Goal: Task Accomplishment & Management: Manage account settings

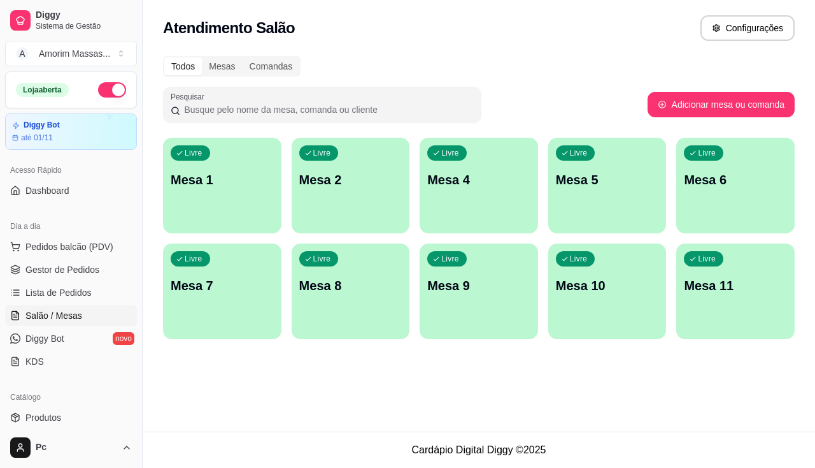
click at [694, 189] on div "Livre Mesa 6" at bounding box center [736, 178] width 118 height 80
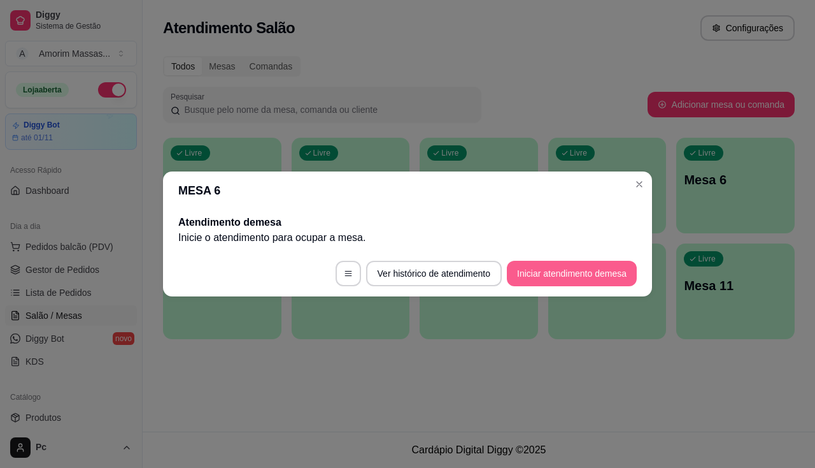
click at [582, 270] on button "Iniciar atendimento de mesa" at bounding box center [572, 273] width 130 height 25
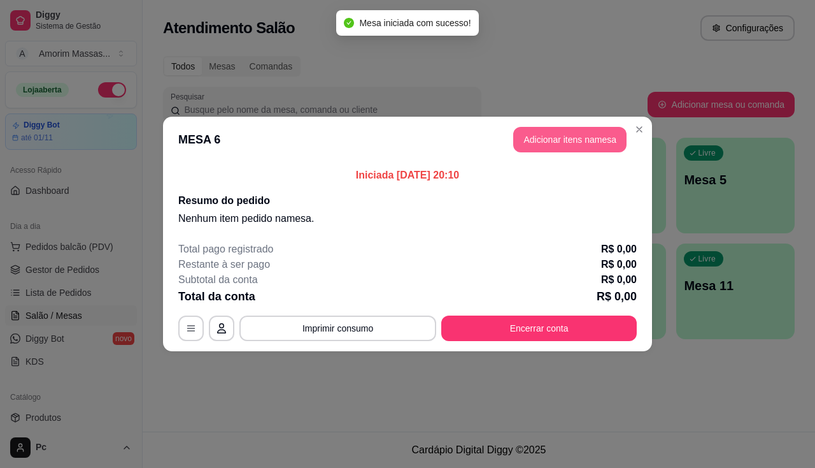
click at [592, 141] on button "Adicionar itens na mesa" at bounding box center [569, 139] width 113 height 25
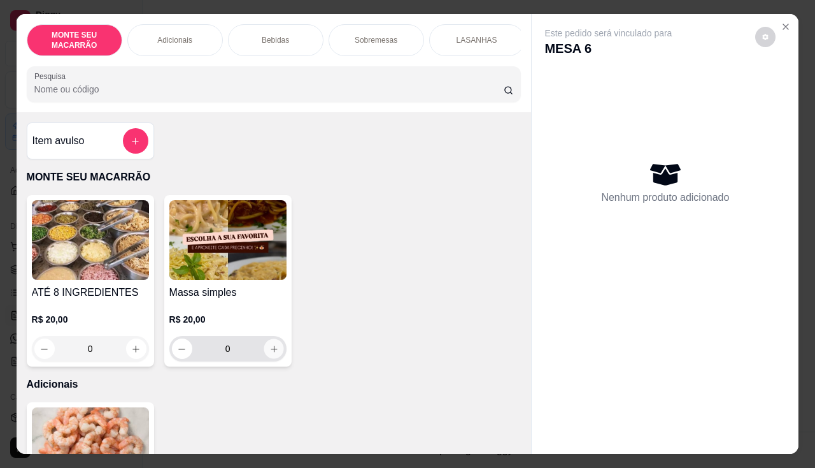
click at [269, 354] on icon "increase-product-quantity" at bounding box center [274, 349] width 10 height 10
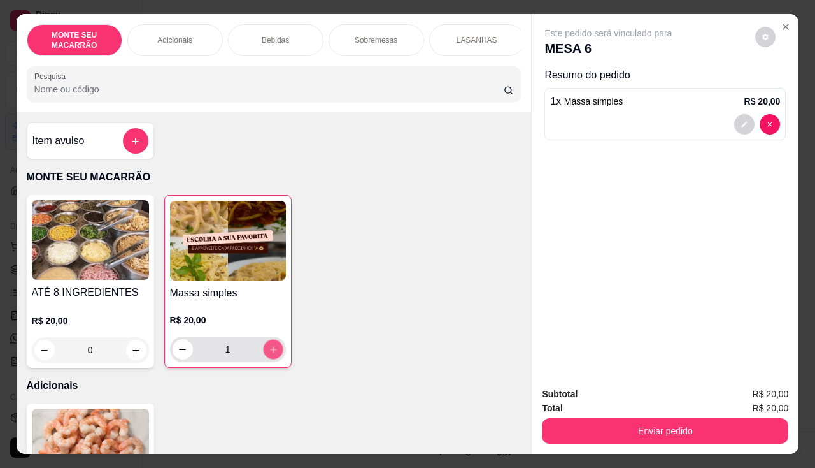
click at [268, 354] on icon "increase-product-quantity" at bounding box center [273, 350] width 10 height 10
type input "4"
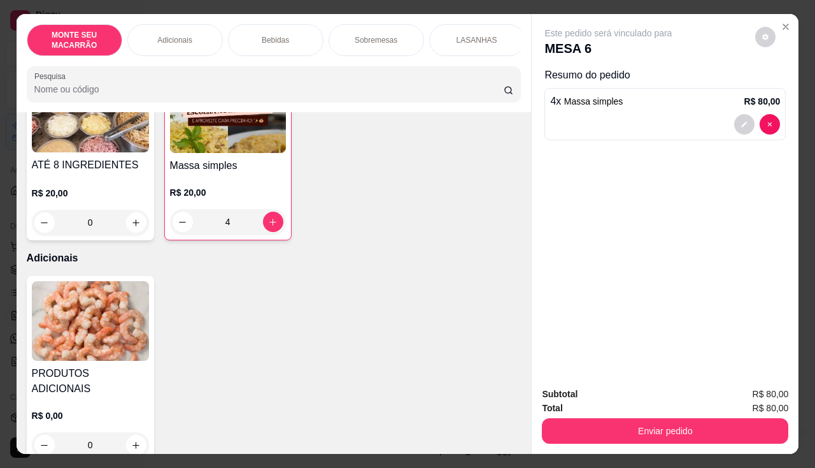
scroll to position [382, 0]
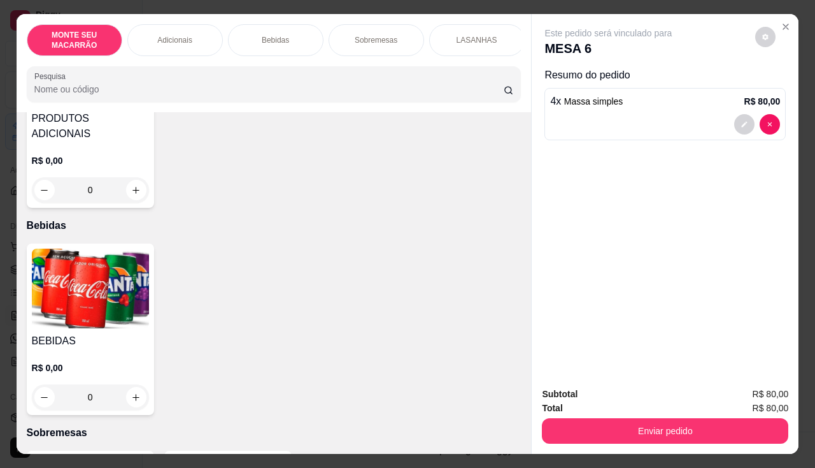
click at [97, 277] on img at bounding box center [90, 288] width 117 height 80
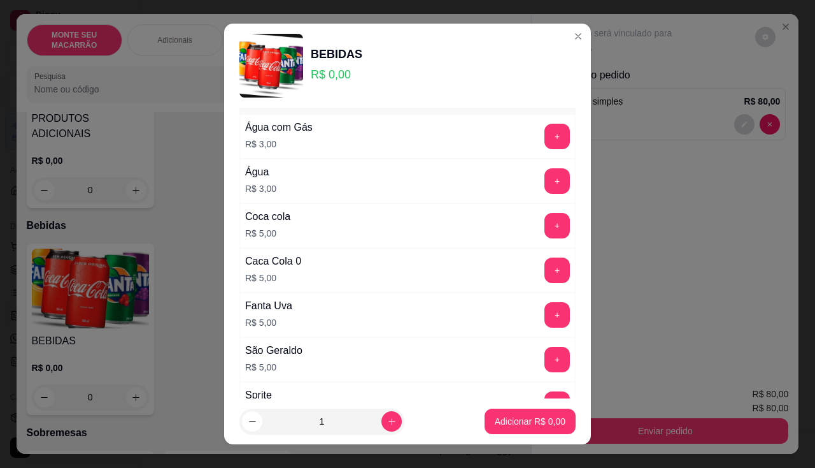
scroll to position [127, 0]
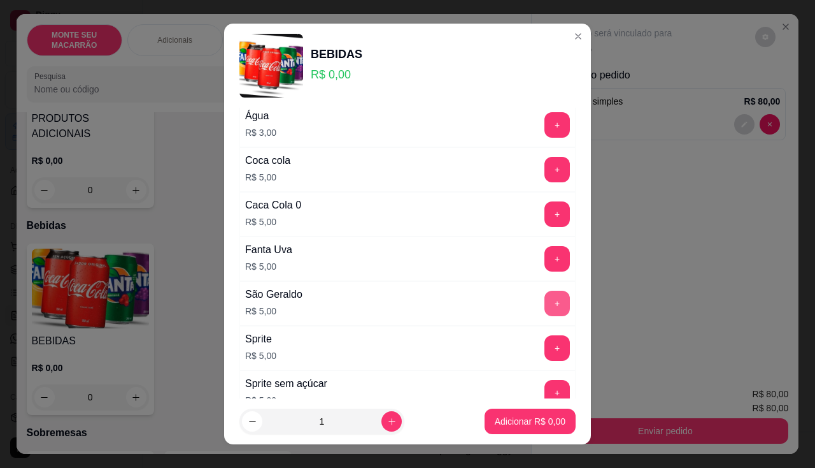
click at [545, 305] on button "+" at bounding box center [557, 302] width 25 height 25
click at [521, 413] on button "Adicionar R$ 5,00" at bounding box center [530, 421] width 89 height 25
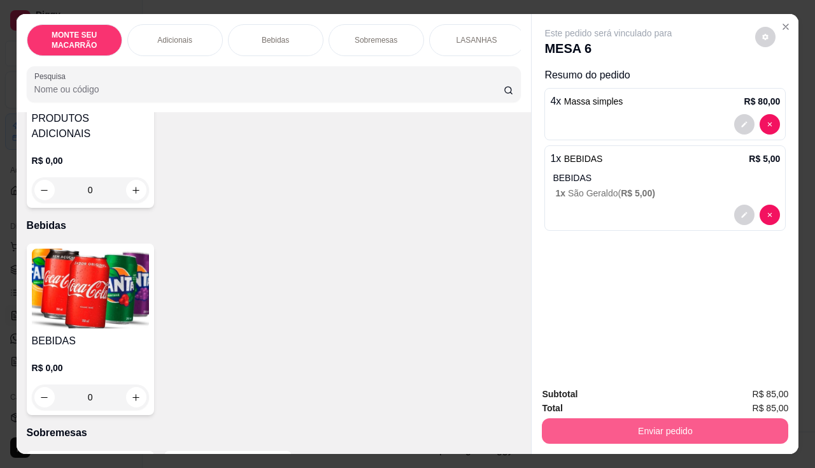
click at [668, 426] on button "Enviar pedido" at bounding box center [665, 430] width 247 height 25
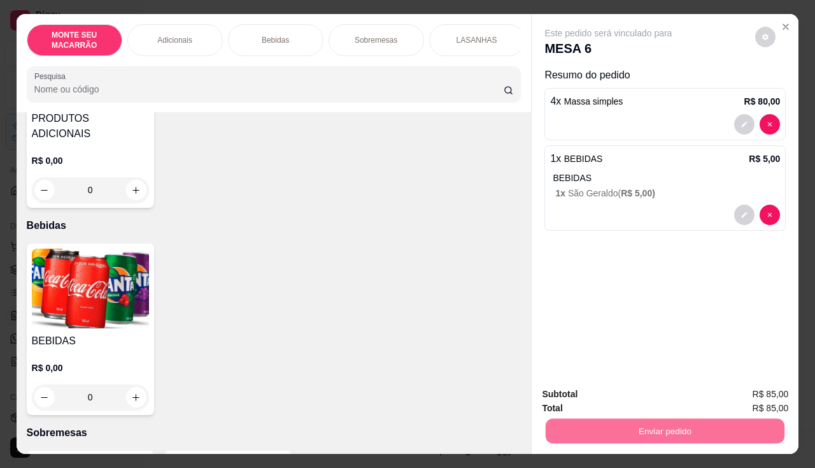
click at [766, 393] on button "Enviar pedido" at bounding box center [756, 394] width 70 height 24
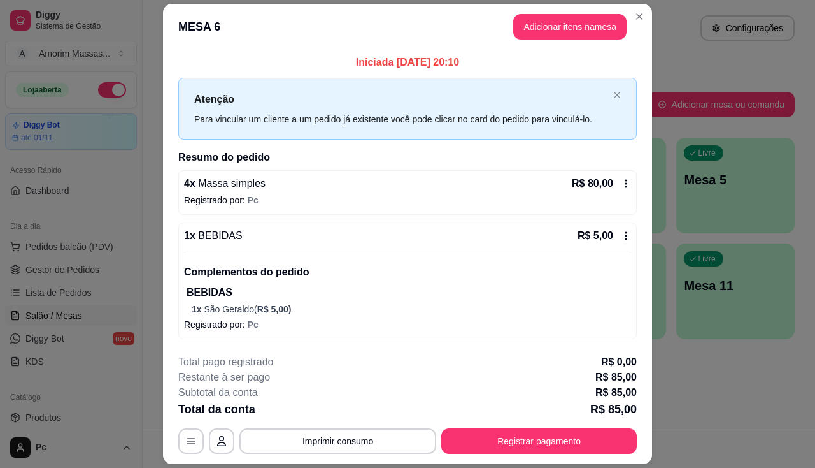
click at [324, 304] on p "1 x São Geraldo ( R$ 5,00 )" at bounding box center [412, 309] width 440 height 13
click at [570, 22] on button "Adicionar itens na mesa" at bounding box center [570, 27] width 110 height 25
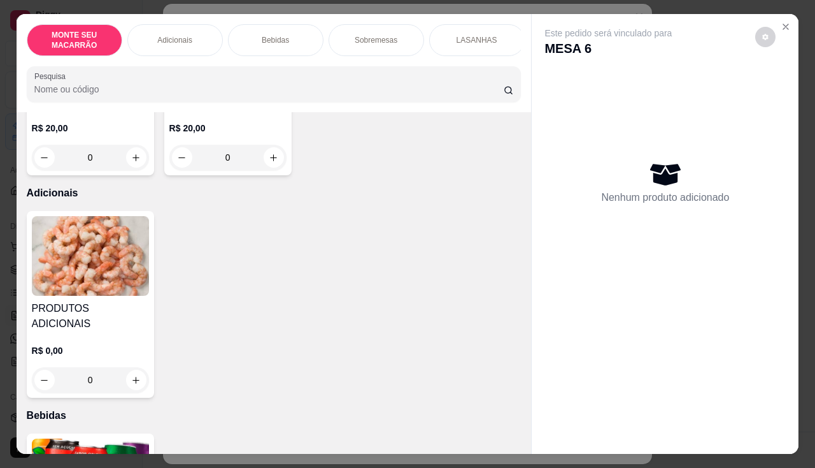
scroll to position [446, 0]
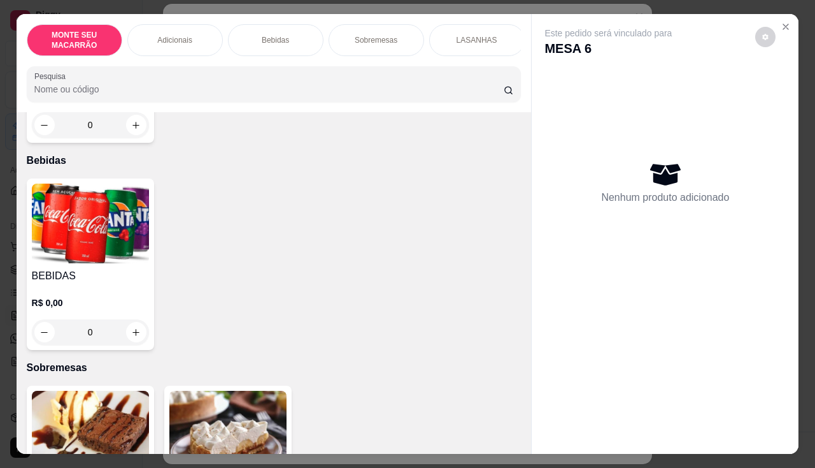
click at [125, 220] on img at bounding box center [90, 223] width 117 height 80
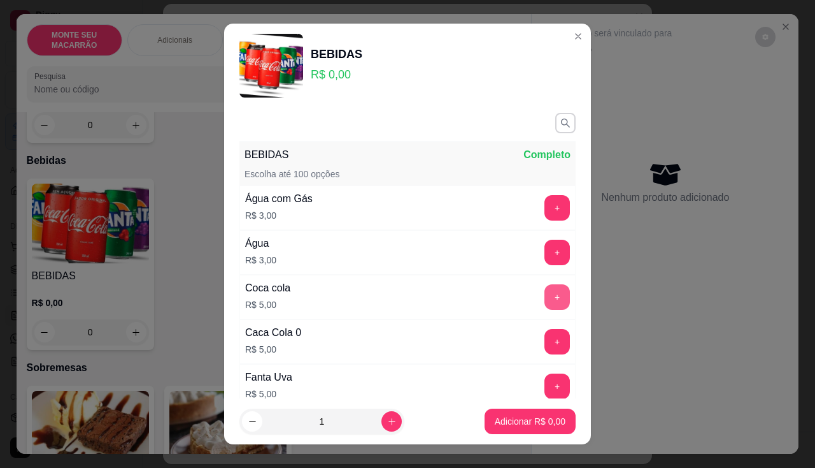
click at [545, 289] on button "+" at bounding box center [557, 296] width 25 height 25
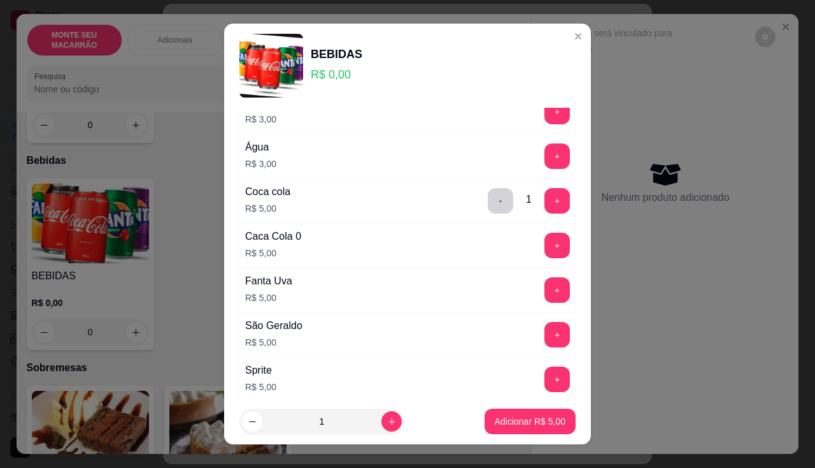
scroll to position [127, 0]
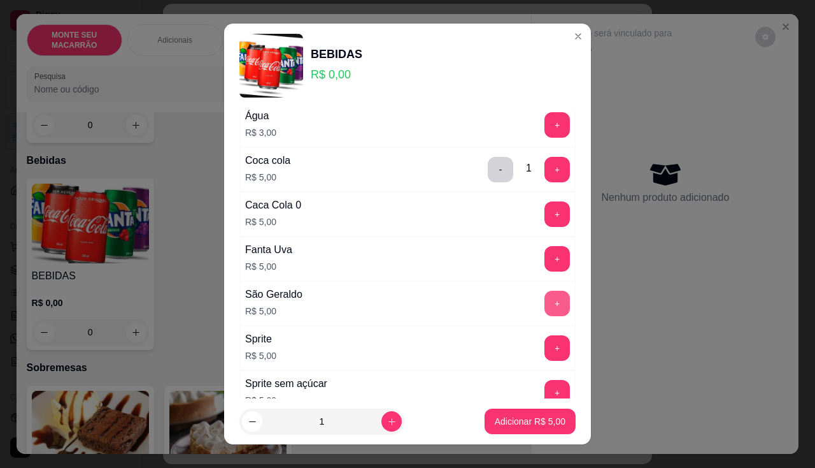
click at [545, 303] on button "+" at bounding box center [557, 302] width 25 height 25
click at [512, 415] on p "Adicionar R$ 10,00" at bounding box center [528, 421] width 76 height 13
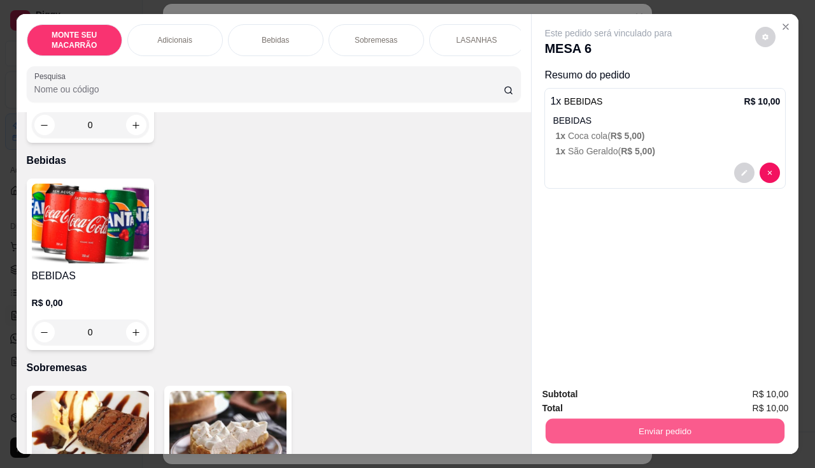
click at [664, 420] on button "Enviar pedido" at bounding box center [665, 431] width 239 height 25
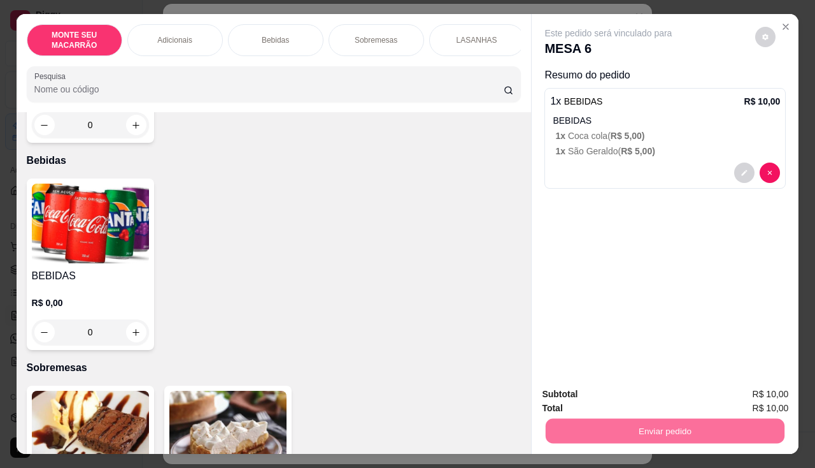
click at [749, 399] on button "Enviar pedido" at bounding box center [756, 394] width 70 height 24
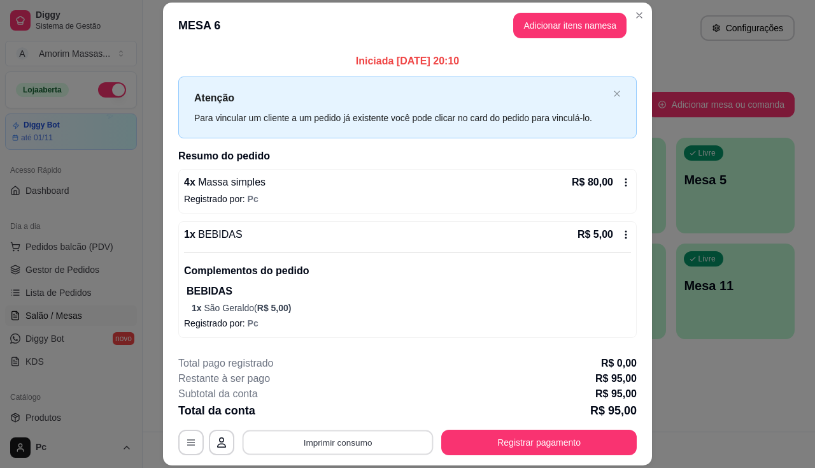
click at [325, 438] on button "Imprimir consumo" at bounding box center [338, 442] width 191 height 25
click at [343, 413] on button "IMPRESSORA" at bounding box center [336, 413] width 89 height 20
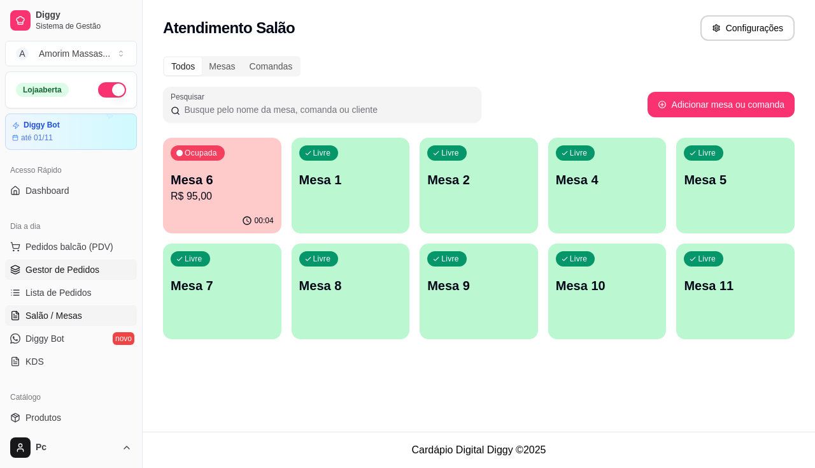
click at [75, 268] on span "Gestor de Pedidos" at bounding box center [62, 269] width 74 height 13
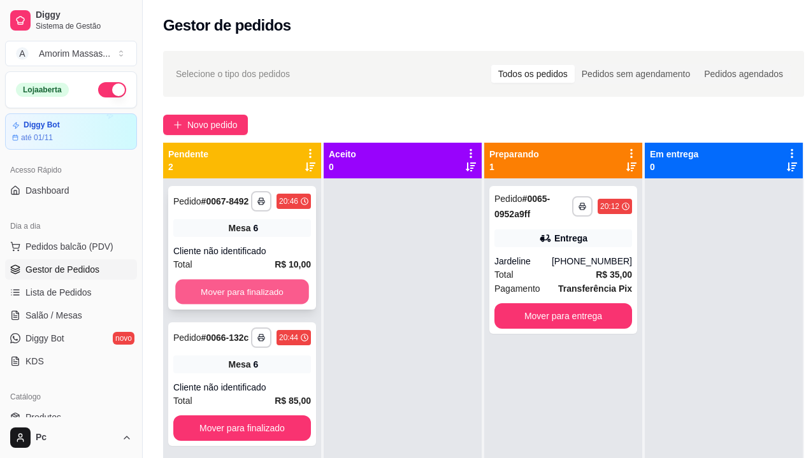
click at [247, 285] on button "Mover para finalizado" at bounding box center [242, 292] width 134 height 25
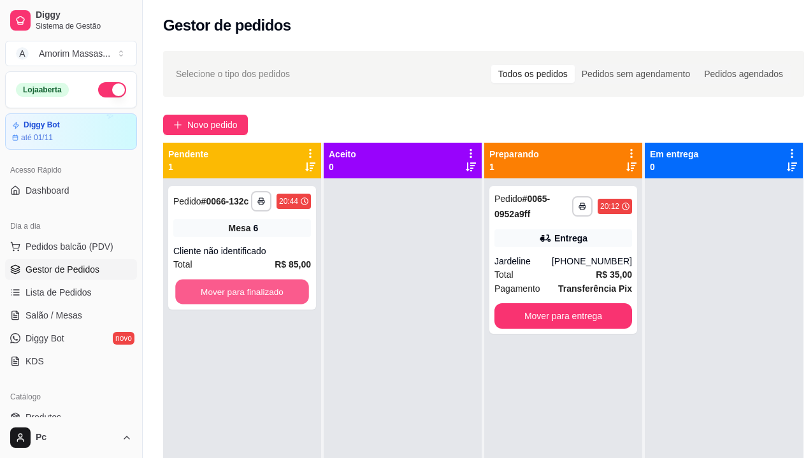
click at [247, 285] on button "Mover para finalizado" at bounding box center [242, 292] width 134 height 25
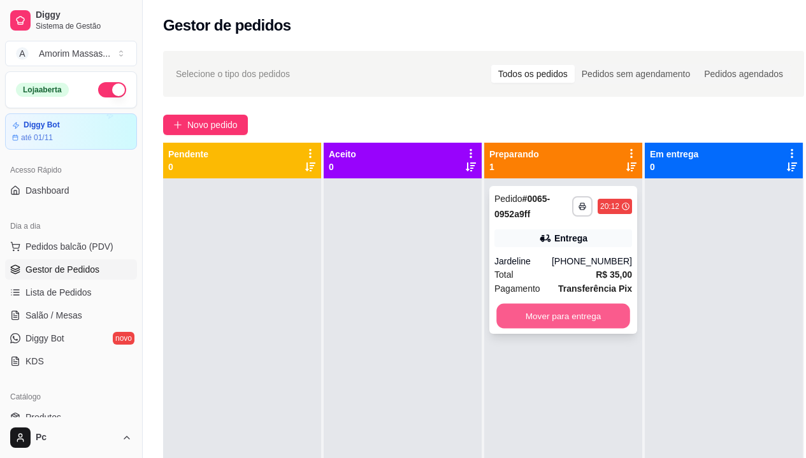
click at [560, 319] on button "Mover para entrega" at bounding box center [563, 316] width 134 height 25
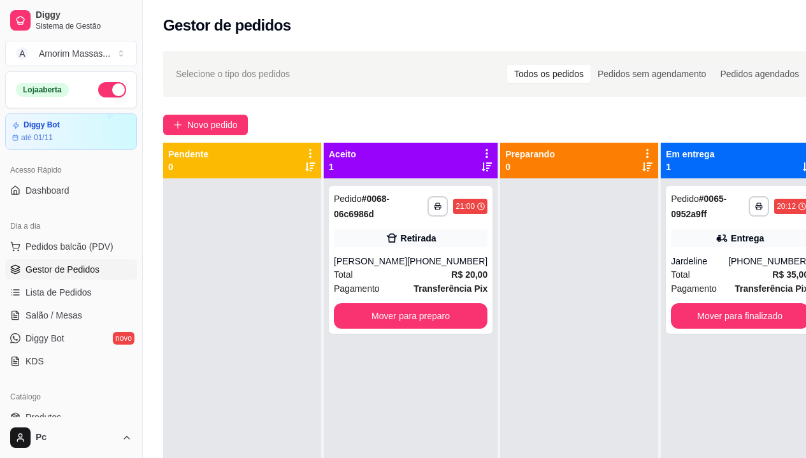
drag, startPoint x: 97, startPoint y: 162, endPoint x: 131, endPoint y: 114, distance: 58.5
click at [124, 119] on div "Loja aberta Diggy Bot até 01/11 Acesso Rápido Dashboard Dia a dia Pedidos balcã…" at bounding box center [71, 244] width 142 height 346
drag, startPoint x: 692, startPoint y: 405, endPoint x: 699, endPoint y: 392, distance: 14.2
click at [694, 399] on div "**********" at bounding box center [740, 407] width 158 height 458
click at [755, 203] on icon "button" at bounding box center [759, 207] width 8 height 8
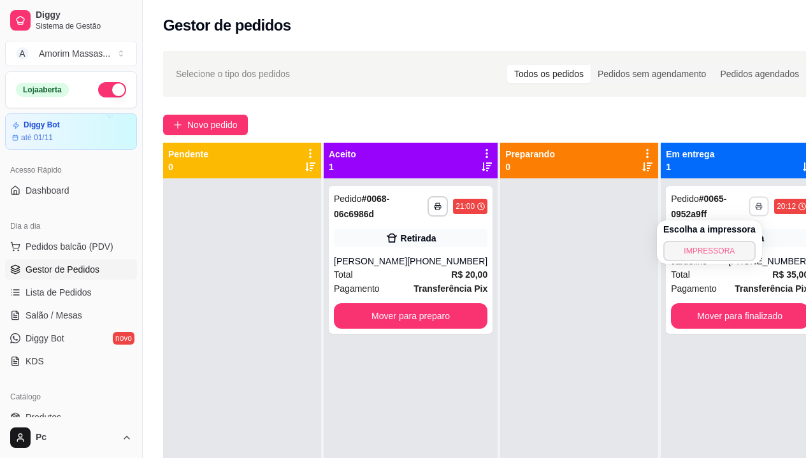
click at [691, 257] on button "IMPRESSORA" at bounding box center [709, 251] width 92 height 20
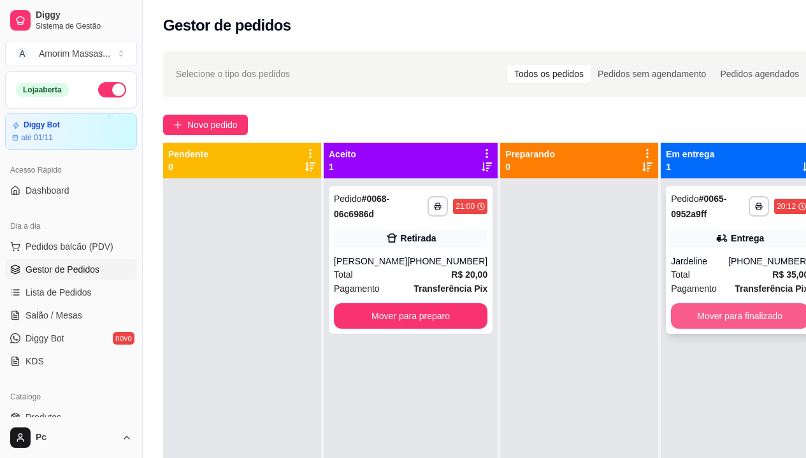
click at [680, 318] on button "Mover para finalizado" at bounding box center [740, 315] width 138 height 25
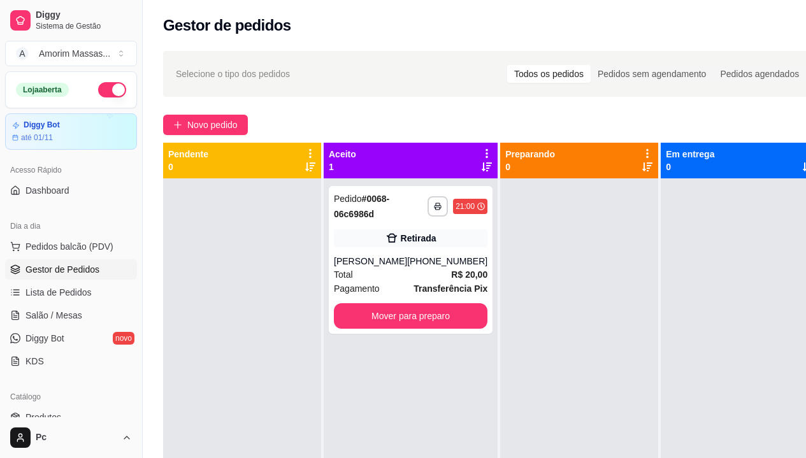
click at [69, 304] on ul "Pedidos balcão (PDV) Gestor de Pedidos Lista de Pedidos Salão / Mesas Diggy Bot…" at bounding box center [71, 303] width 132 height 135
click at [66, 312] on span "Salão / Mesas" at bounding box center [53, 315] width 57 height 13
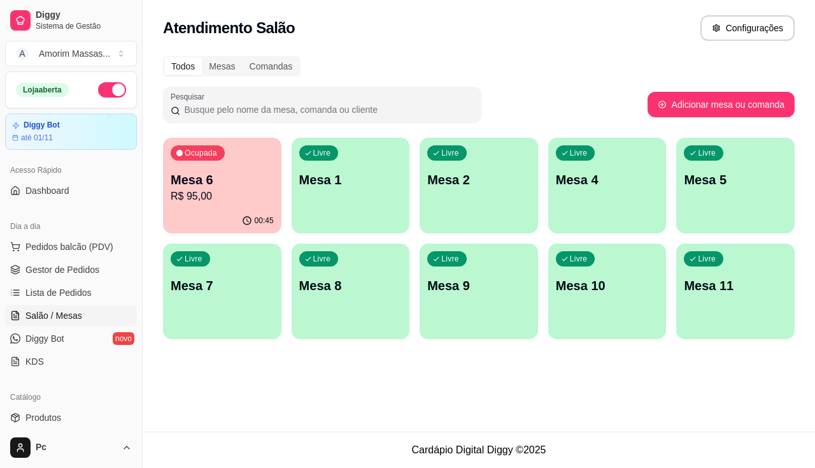
click at [619, 189] on div "Livre Mesa 4" at bounding box center [607, 178] width 118 height 80
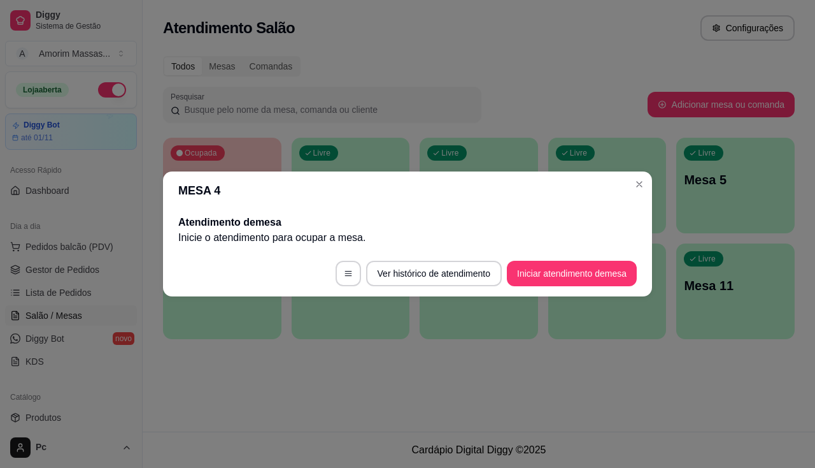
click at [543, 262] on button "Iniciar atendimento de mesa" at bounding box center [572, 273] width 130 height 25
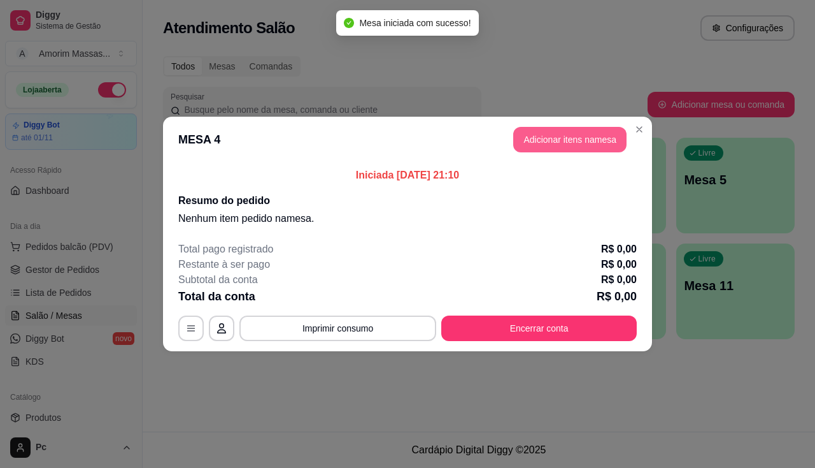
click at [554, 142] on button "Adicionar itens na mesa" at bounding box center [569, 139] width 113 height 25
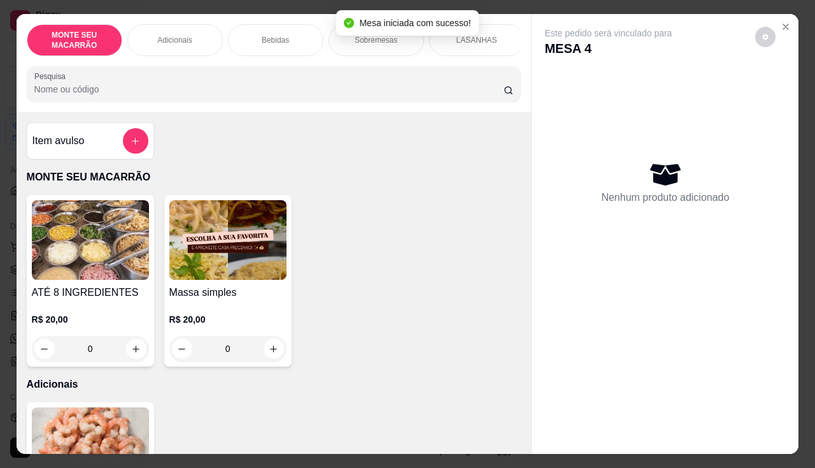
click at [216, 254] on img at bounding box center [227, 240] width 117 height 80
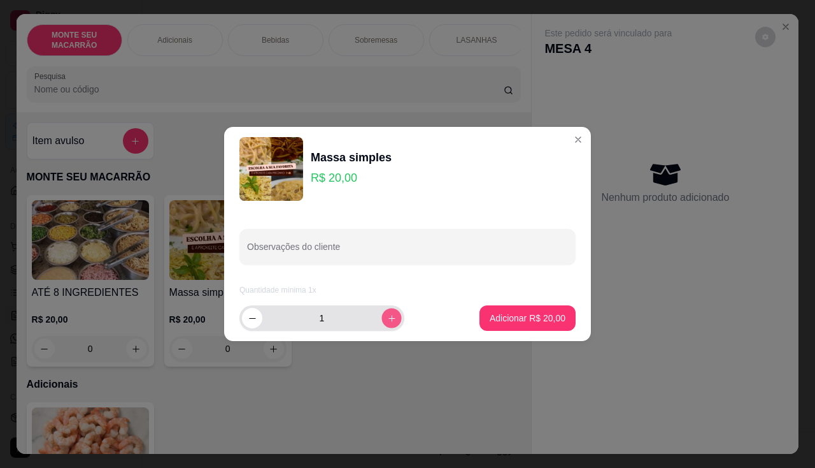
click at [382, 326] on button "increase-product-quantity" at bounding box center [392, 318] width 20 height 20
type input "4"
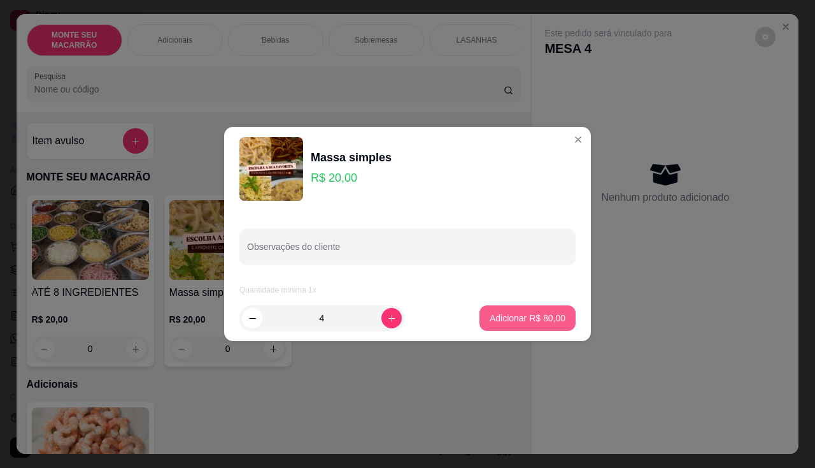
click at [533, 315] on p "Adicionar R$ 80,00" at bounding box center [528, 318] width 76 height 13
type input "4"
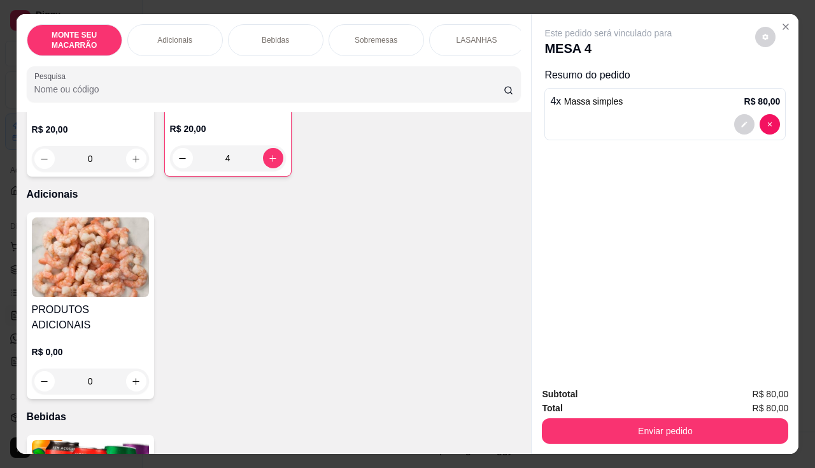
scroll to position [382, 0]
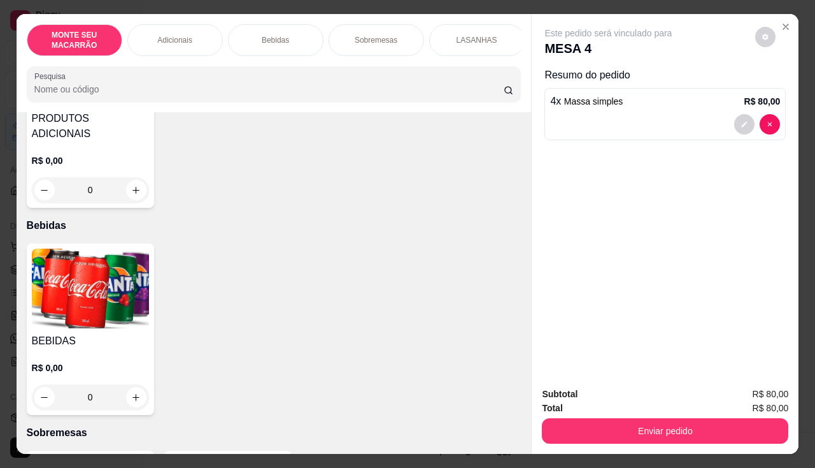
click at [109, 278] on img at bounding box center [90, 288] width 117 height 80
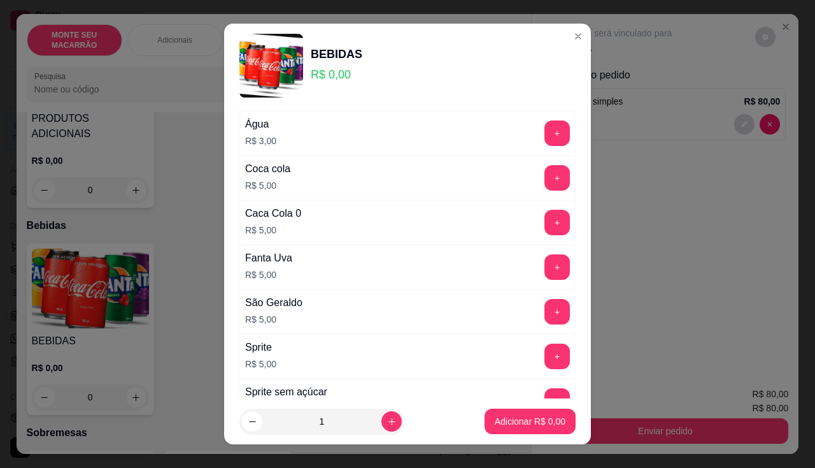
scroll to position [191, 0]
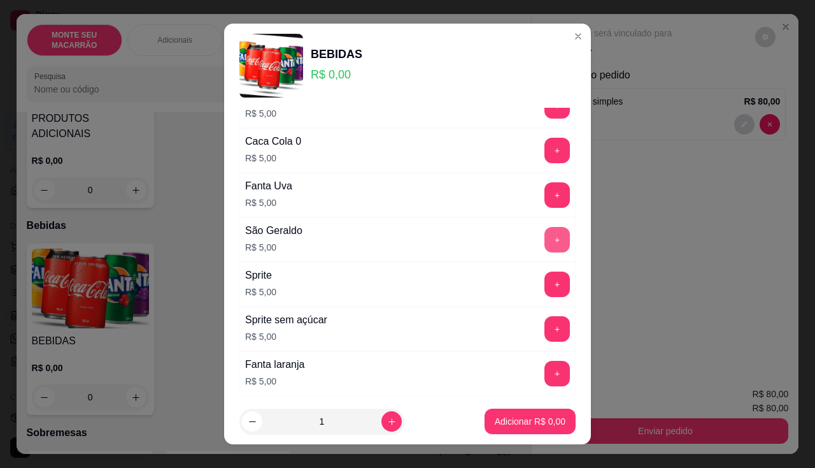
click at [545, 238] on button "+" at bounding box center [557, 239] width 25 height 25
click at [508, 418] on p "Adicionar R$ 10,00" at bounding box center [528, 421] width 76 height 13
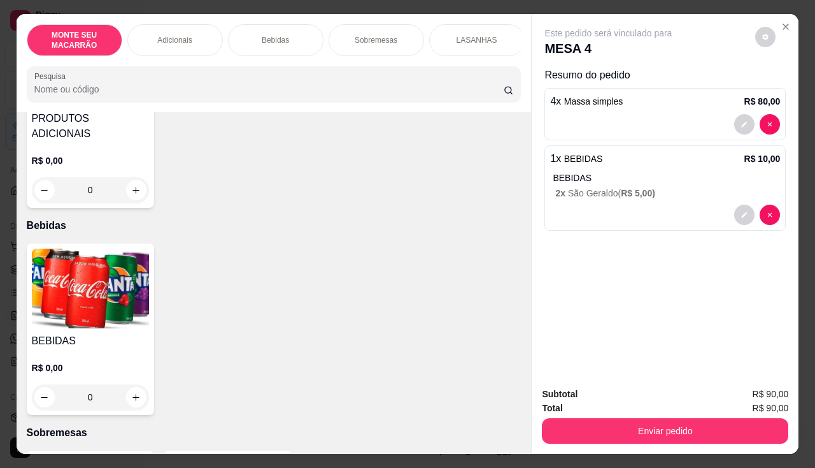
click at [632, 444] on div "Subtotal R$ 90,00 Total R$ 90,00 Enviar pedido" at bounding box center [665, 414] width 267 height 77
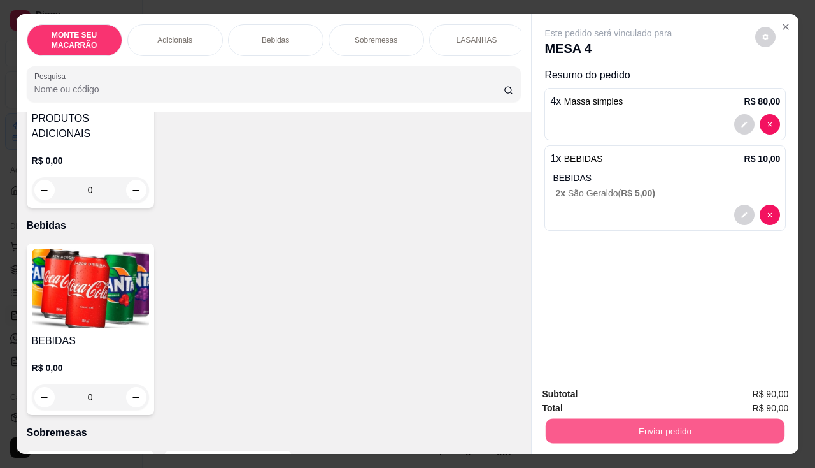
click at [634, 424] on button "Enviar pedido" at bounding box center [665, 431] width 239 height 25
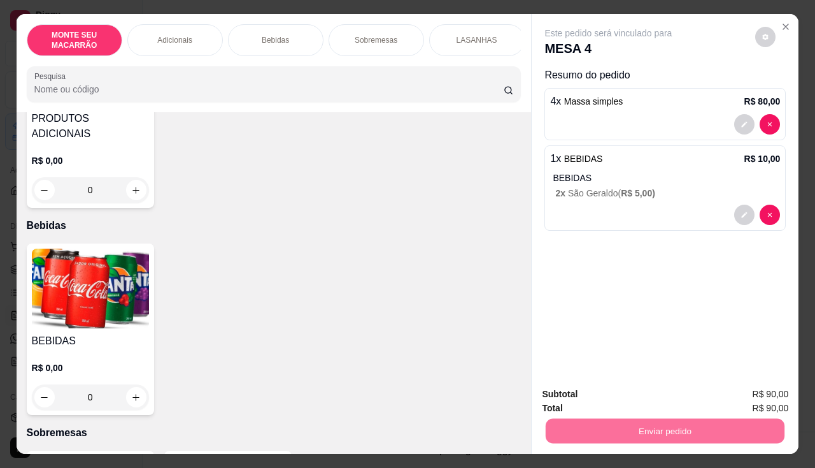
click at [736, 396] on button "Enviar pedido" at bounding box center [756, 394] width 72 height 24
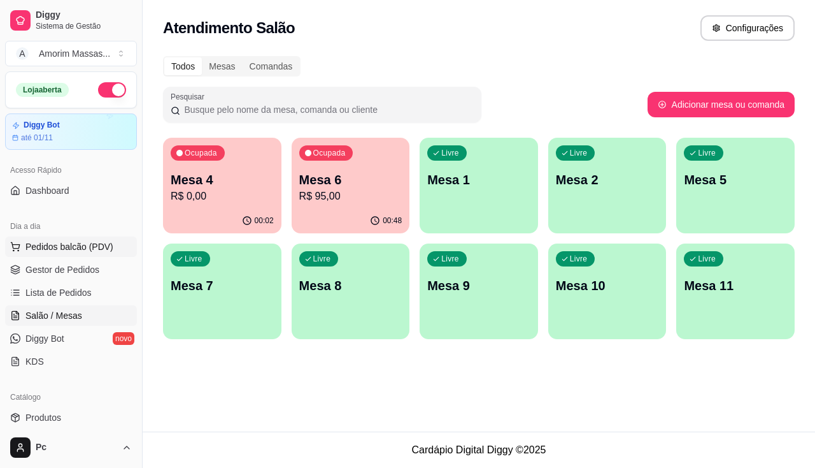
click at [74, 250] on span "Pedidos balcão (PDV)" at bounding box center [69, 246] width 88 height 13
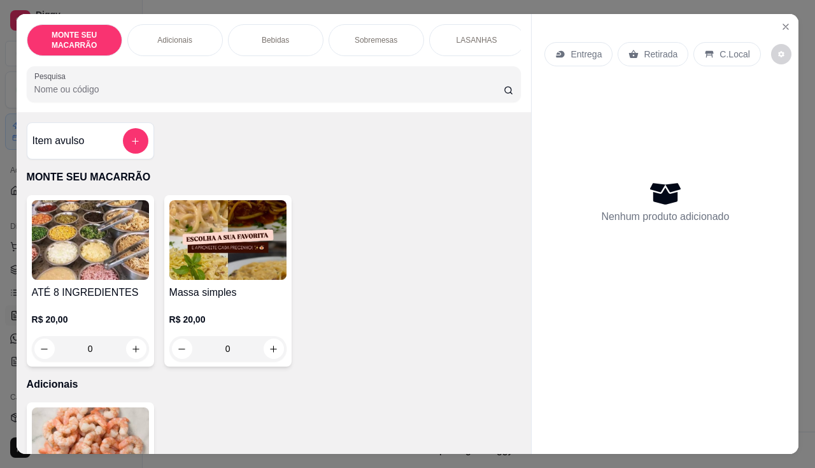
click at [238, 226] on img at bounding box center [227, 240] width 117 height 80
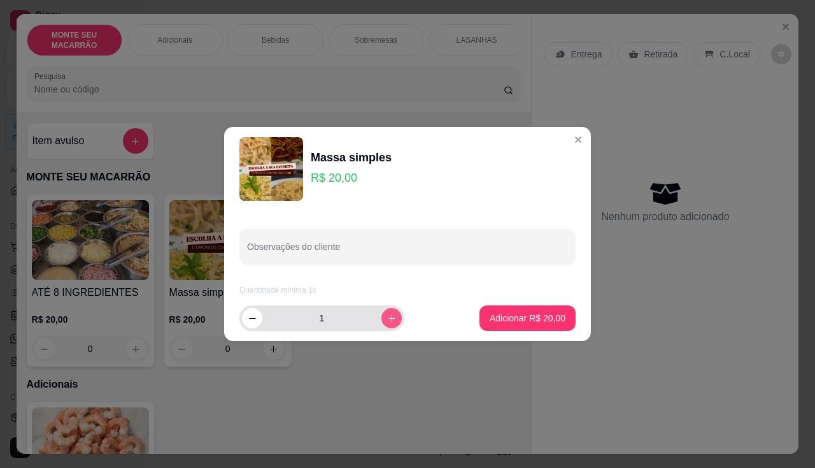
click at [389, 318] on icon "increase-product-quantity" at bounding box center [392, 318] width 7 height 7
type input "2"
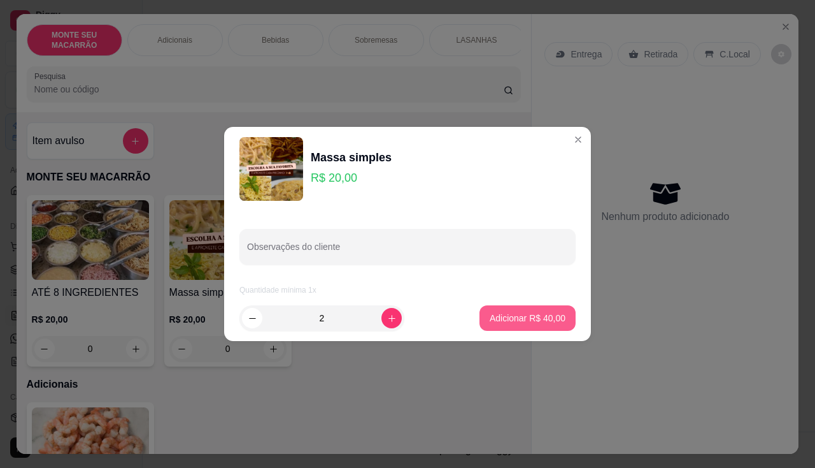
click at [528, 320] on p "Adicionar R$ 40,00" at bounding box center [528, 318] width 76 height 13
type input "2"
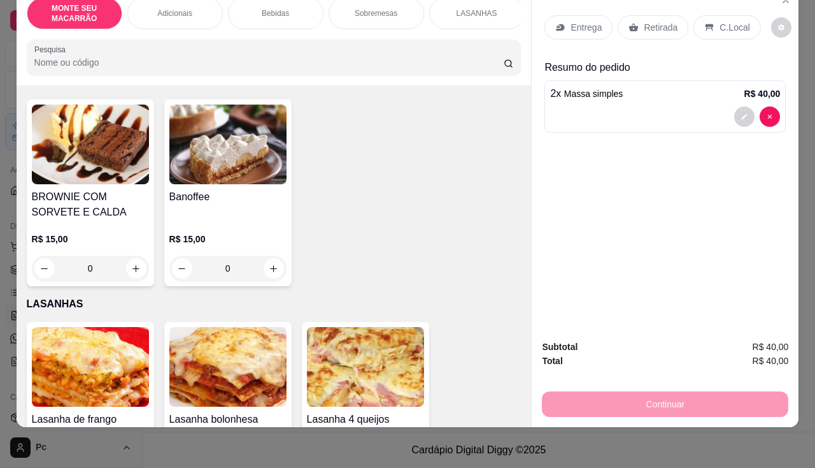
scroll to position [764, 0]
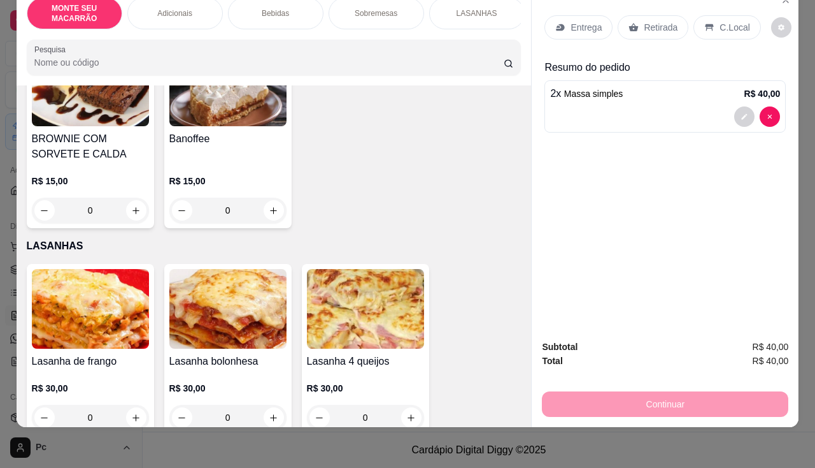
click at [226, 303] on img at bounding box center [227, 309] width 117 height 80
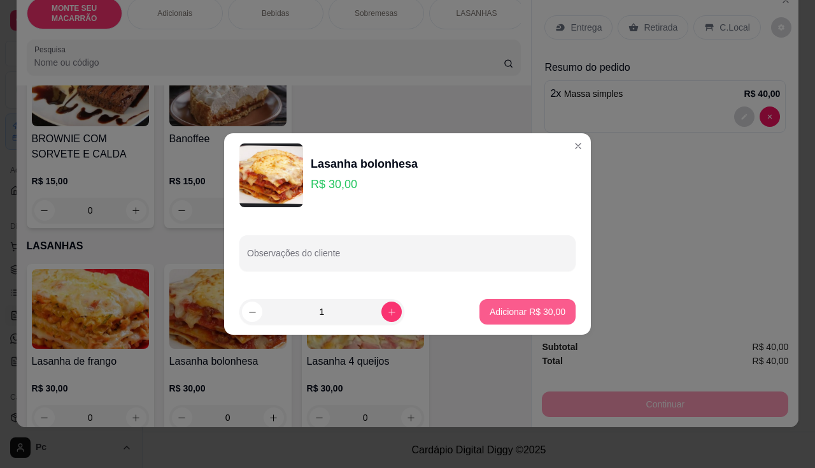
click at [501, 313] on p "Adicionar R$ 30,00" at bounding box center [528, 311] width 76 height 13
type input "1"
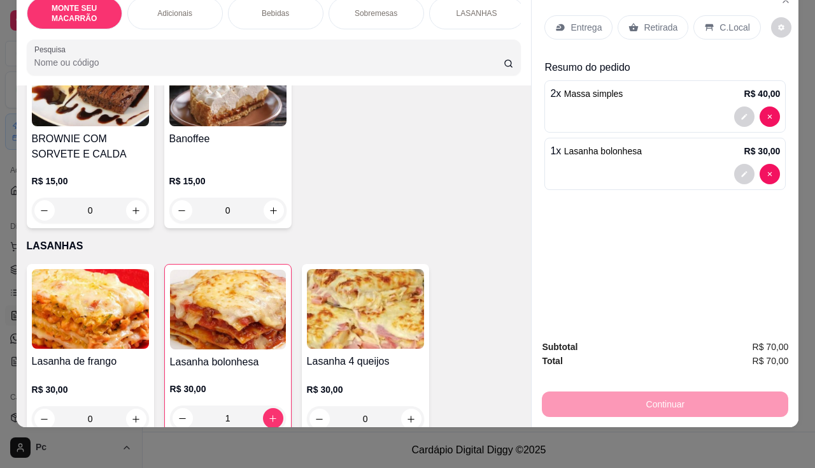
click at [597, 16] on div "Entrega" at bounding box center [579, 27] width 68 height 24
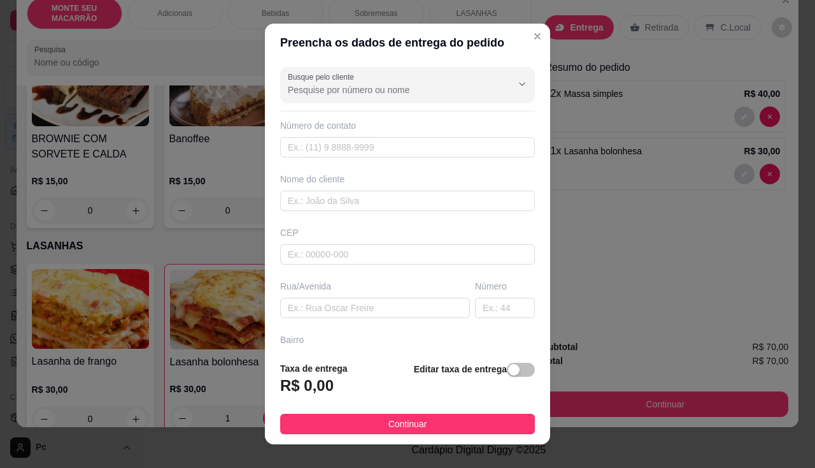
click at [505, 362] on div "Editar taxa de entrega" at bounding box center [474, 382] width 121 height 42
click at [326, 390] on h3 "R$ 0,00" at bounding box center [307, 385] width 54 height 20
click at [507, 363] on span "button" at bounding box center [521, 369] width 28 height 14
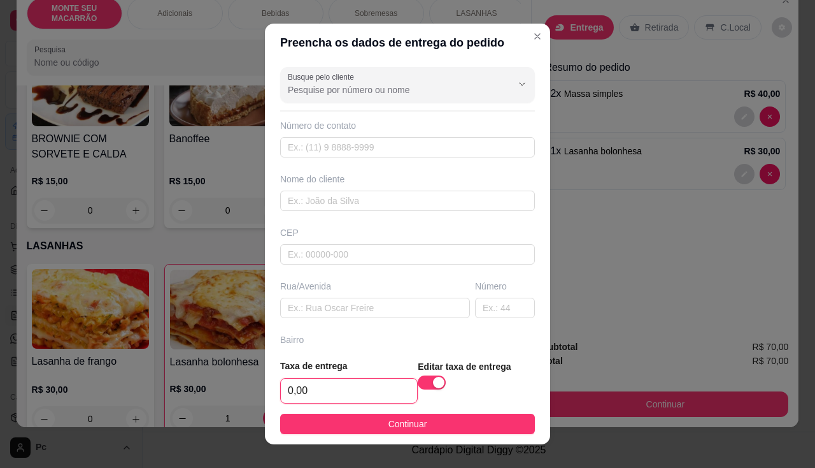
click at [306, 394] on input "0,00" at bounding box center [349, 390] width 136 height 24
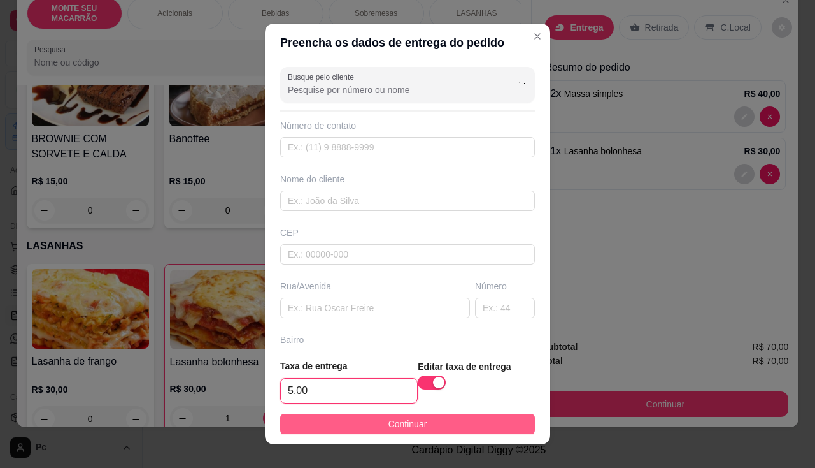
type input "5,00"
click at [368, 424] on button "Continuar" at bounding box center [407, 423] width 255 height 20
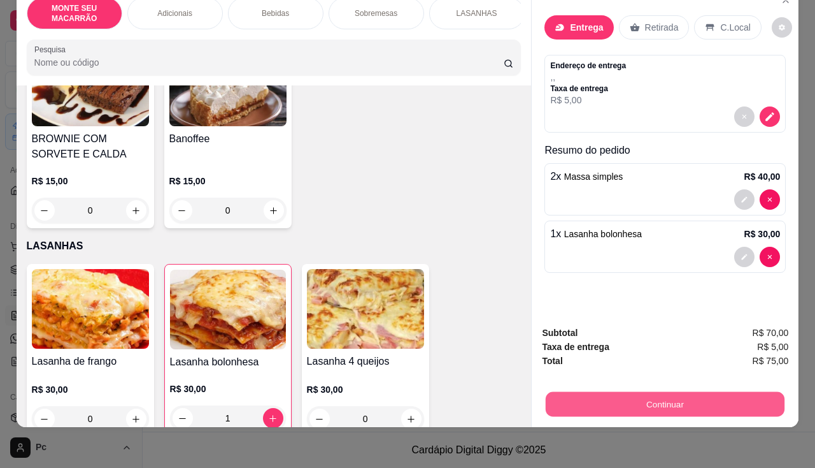
click at [656, 396] on button "Continuar" at bounding box center [665, 404] width 239 height 25
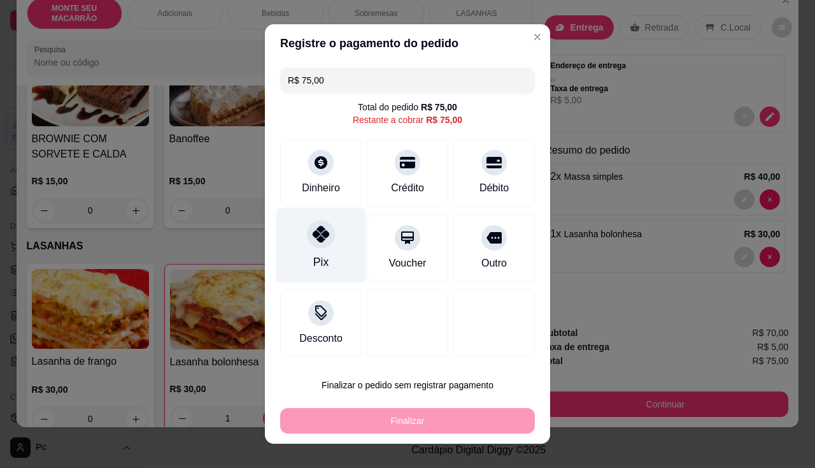
click at [316, 235] on icon at bounding box center [321, 234] width 17 height 17
type input "R$ 0,00"
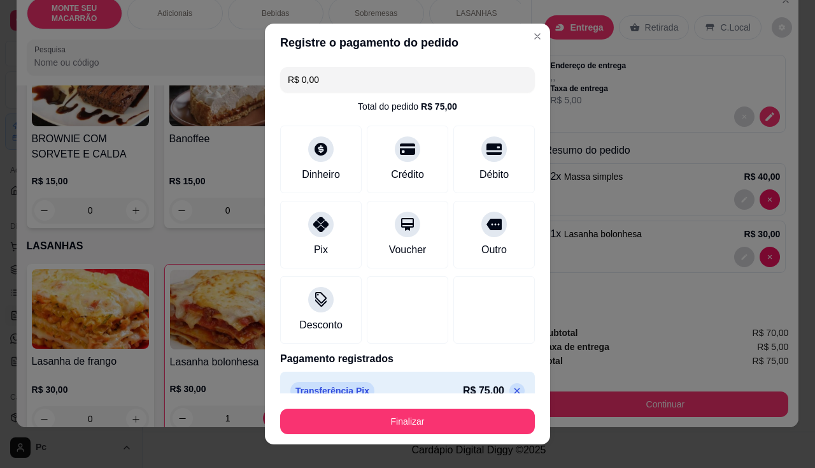
click at [372, 399] on footer "Finalizar" at bounding box center [407, 418] width 285 height 51
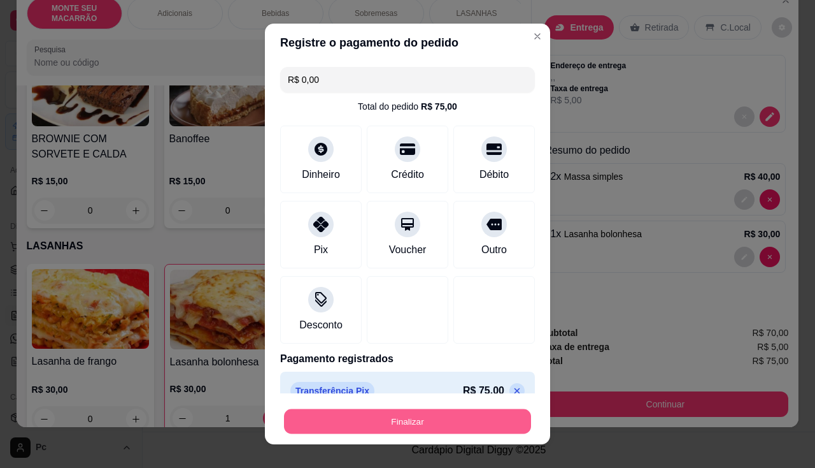
click at [372, 415] on button "Finalizar" at bounding box center [407, 421] width 247 height 25
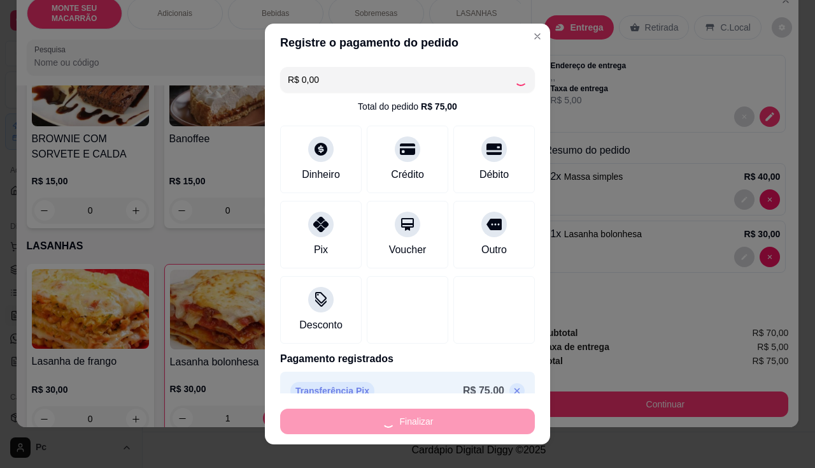
type input "0"
type input "-R$ 75,00"
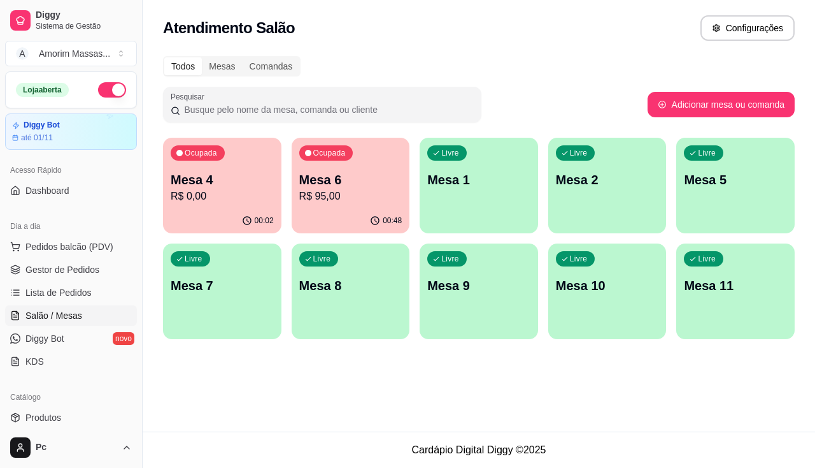
click at [175, 398] on div "Atendimento Salão Configurações Todos Mesas Comandas Pesquisar Adicionar mesa o…" at bounding box center [479, 215] width 673 height 431
click at [43, 278] on link "Gestor de Pedidos" at bounding box center [71, 269] width 132 height 20
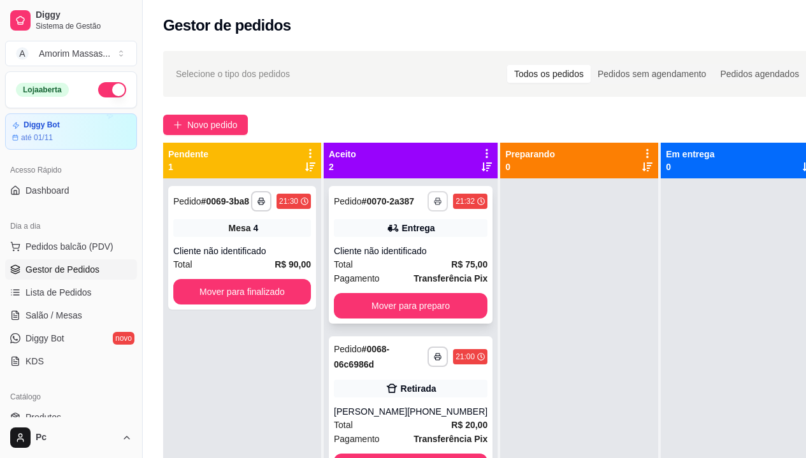
click at [434, 205] on icon "button" at bounding box center [438, 201] width 8 height 8
click at [384, 243] on button "IMPRESSORA" at bounding box center [387, 251] width 89 height 20
click at [68, 308] on link "Salão / Mesas" at bounding box center [71, 315] width 132 height 20
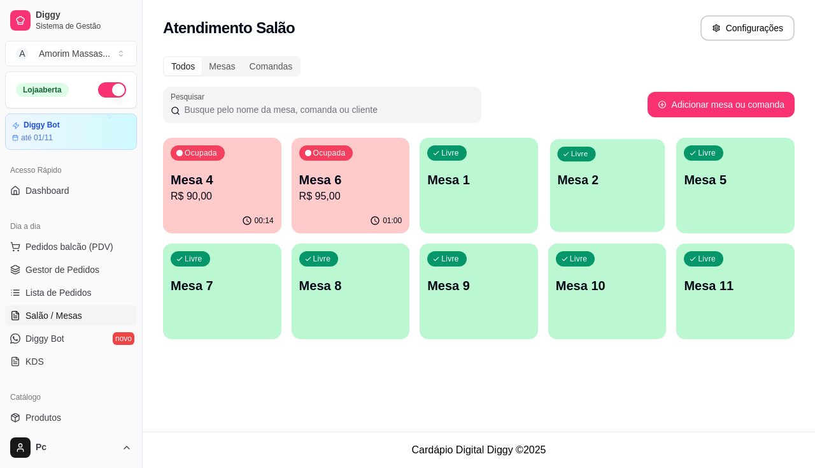
click at [626, 186] on p "Mesa 2" at bounding box center [607, 179] width 100 height 17
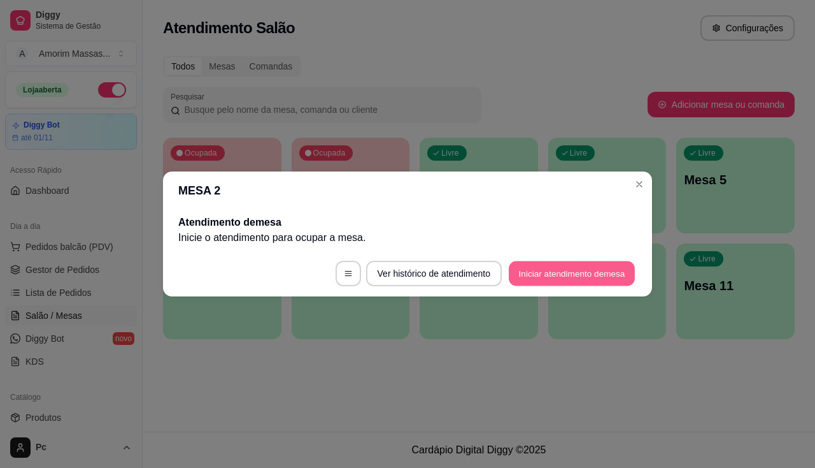
click at [591, 269] on button "Iniciar atendimento de mesa" at bounding box center [572, 273] width 126 height 25
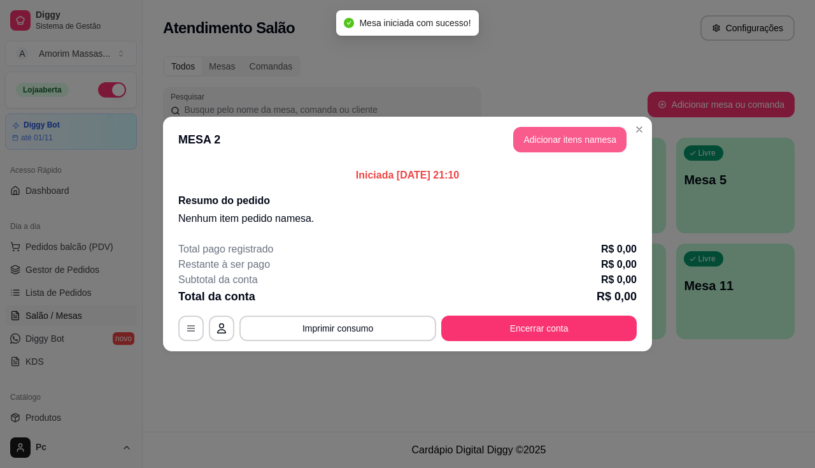
click at [578, 140] on button "Adicionar itens na mesa" at bounding box center [569, 139] width 113 height 25
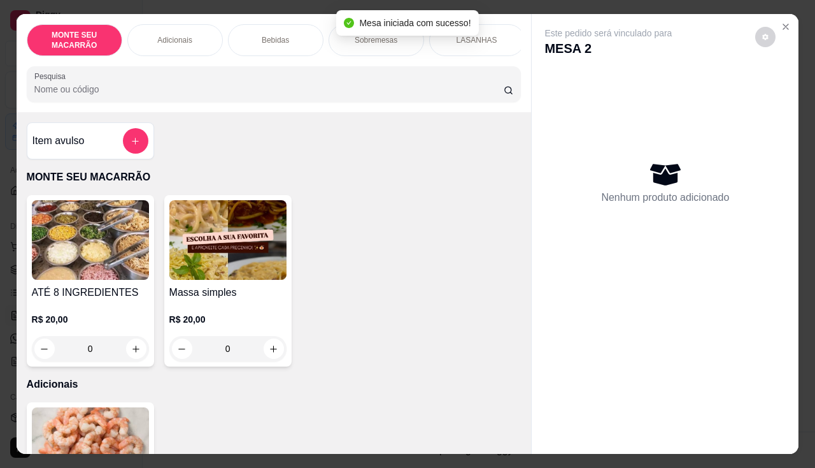
click at [213, 247] on img at bounding box center [227, 240] width 117 height 80
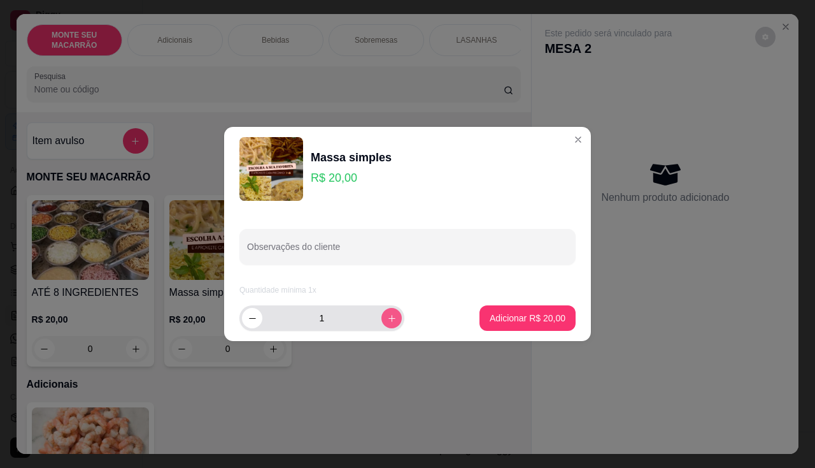
click at [389, 315] on button "increase-product-quantity" at bounding box center [392, 318] width 20 height 20
type input "2"
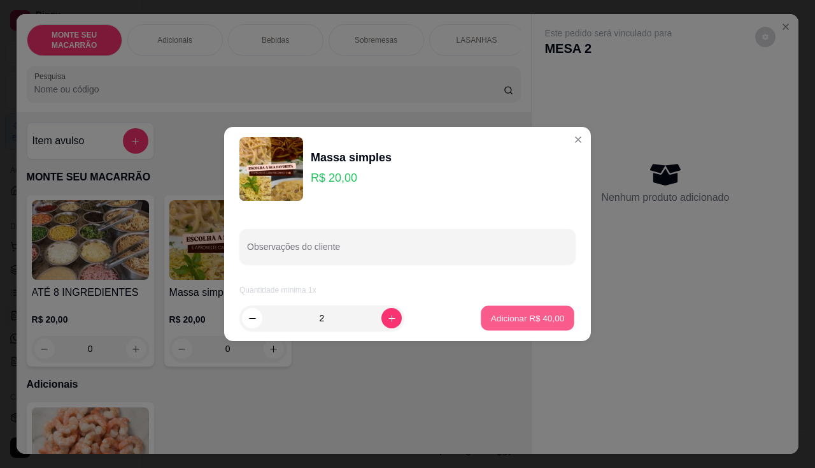
click at [533, 317] on p "Adicionar R$ 40,00" at bounding box center [528, 318] width 74 height 12
type input "2"
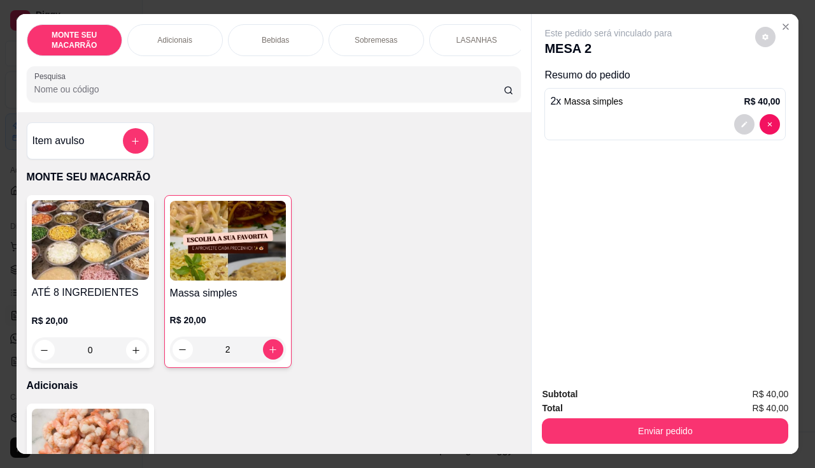
scroll to position [255, 0]
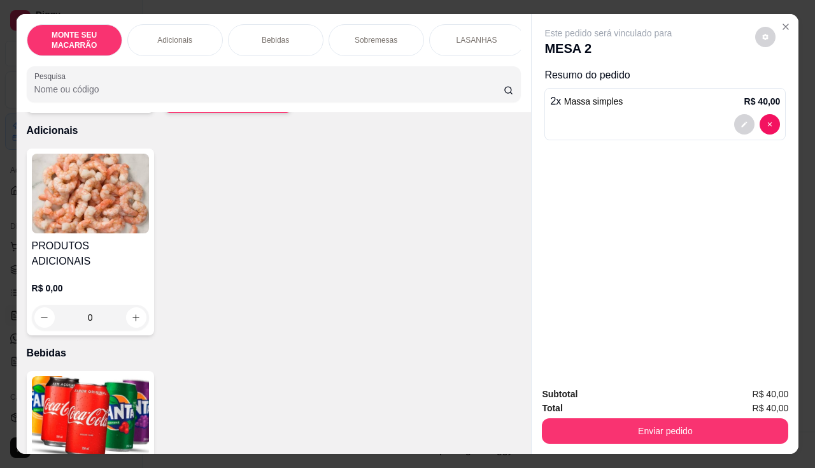
click at [73, 399] on img at bounding box center [90, 416] width 117 height 80
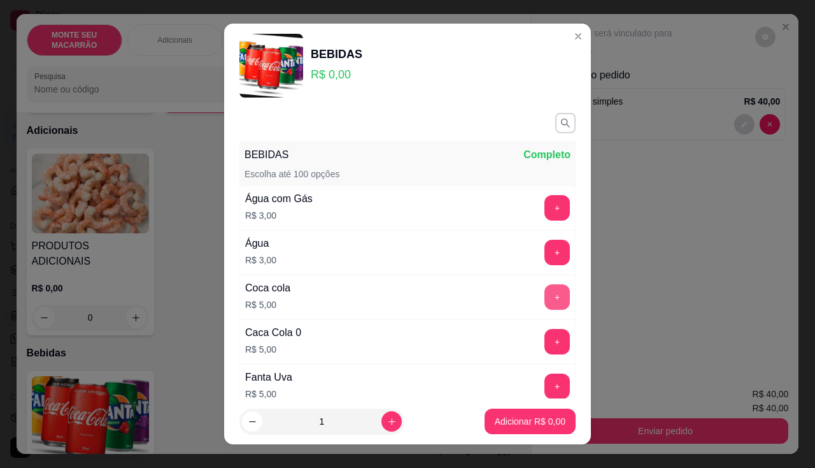
click at [545, 293] on button "+" at bounding box center [557, 296] width 25 height 25
click at [529, 418] on p "Adicionar R$ 5,00" at bounding box center [530, 421] width 69 height 12
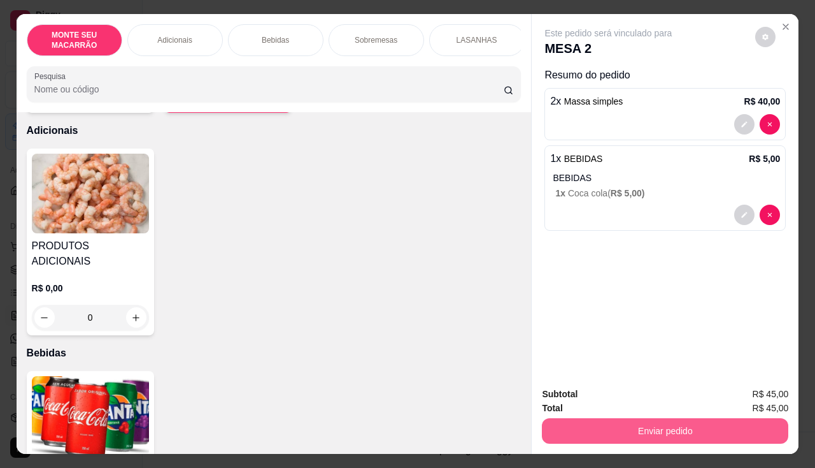
click at [629, 421] on button "Enviar pedido" at bounding box center [665, 430] width 247 height 25
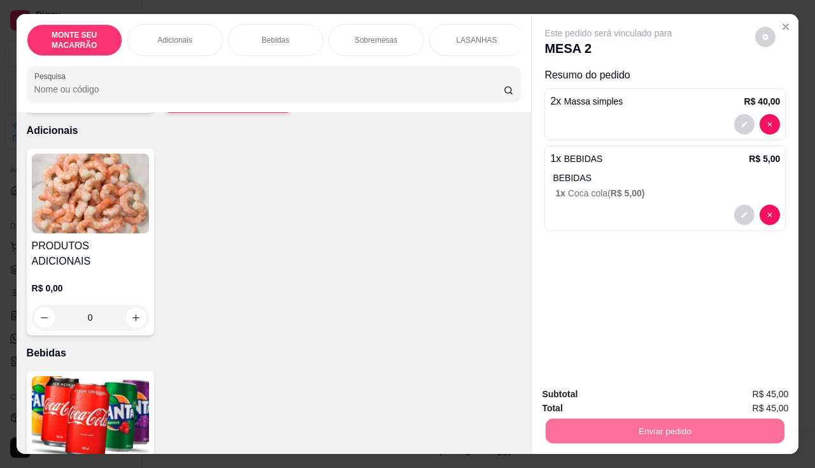
click at [767, 391] on button "Enviar pedido" at bounding box center [756, 394] width 70 height 24
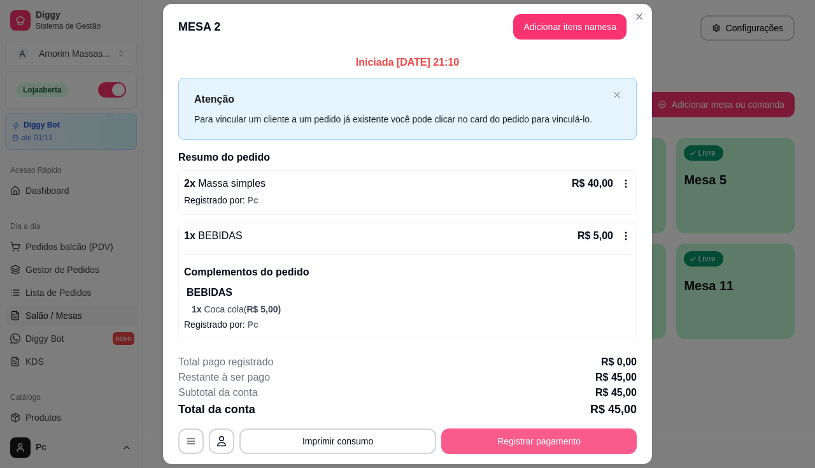
click at [552, 440] on button "Registrar pagamento" at bounding box center [539, 440] width 196 height 25
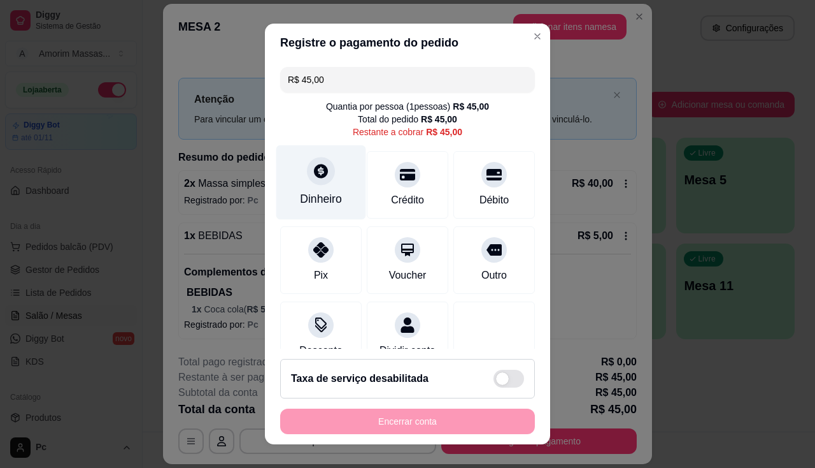
click at [313, 174] on icon at bounding box center [321, 170] width 17 height 17
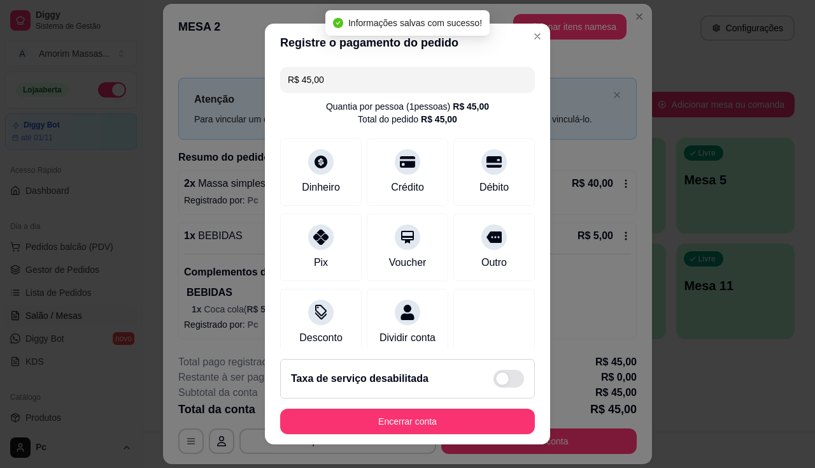
type input "R$ 0,00"
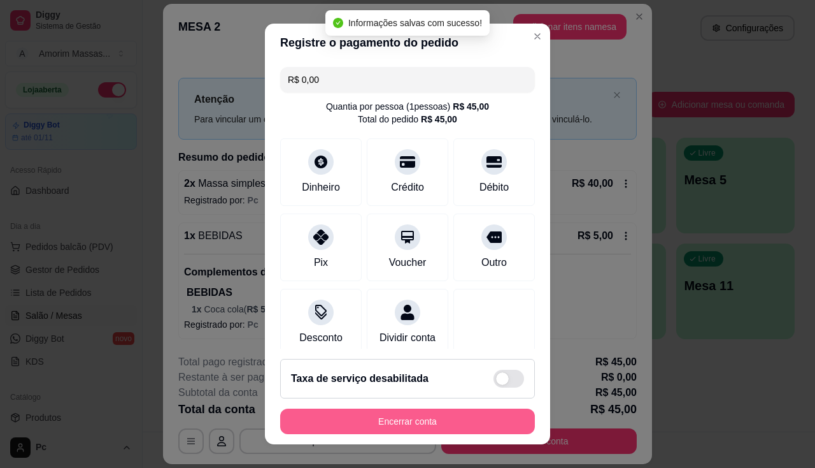
click at [458, 417] on button "Encerrar conta" at bounding box center [407, 420] width 255 height 25
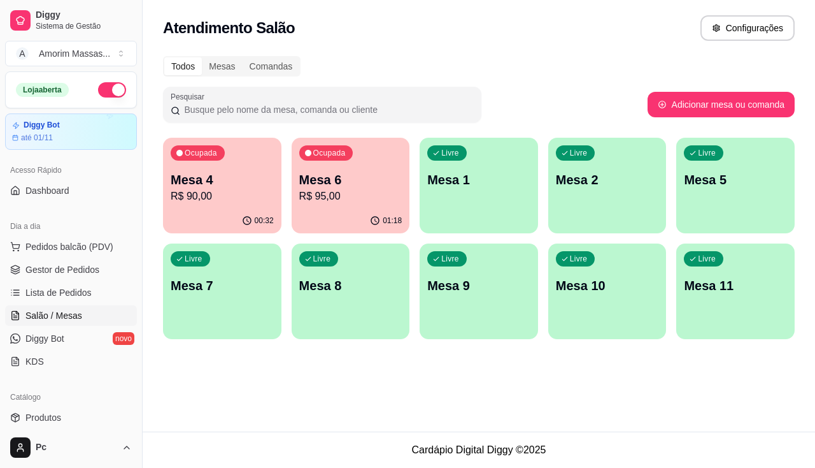
click at [279, 195] on div "Ocupada Mesa 4 R$ 90,00" at bounding box center [222, 173] width 118 height 71
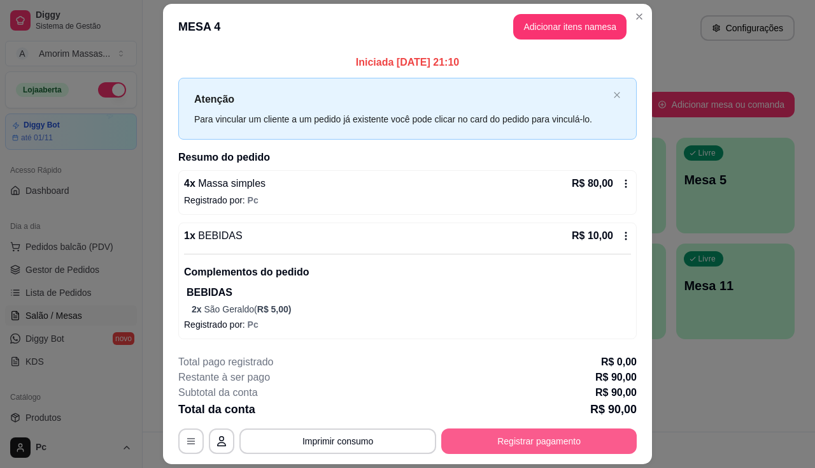
click at [551, 438] on button "Registrar pagamento" at bounding box center [539, 440] width 196 height 25
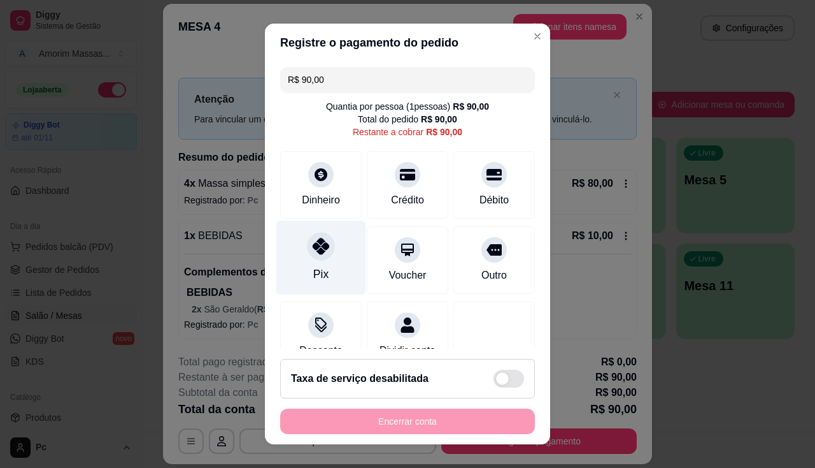
click at [327, 253] on div "Pix" at bounding box center [321, 257] width 90 height 75
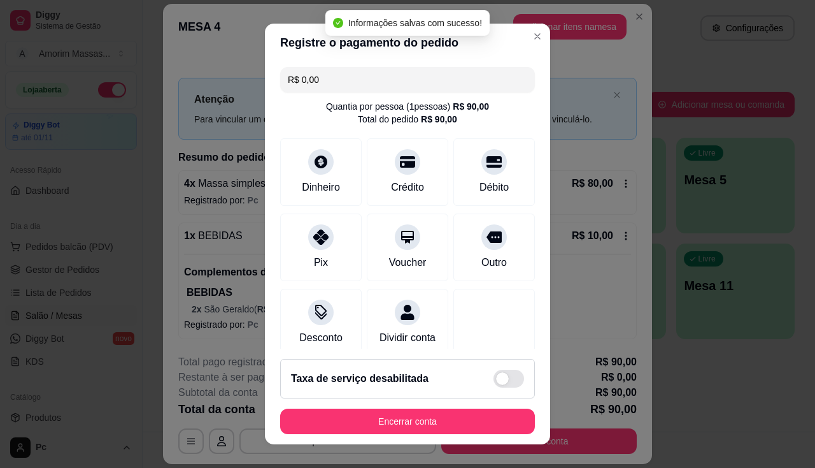
type input "R$ 0,00"
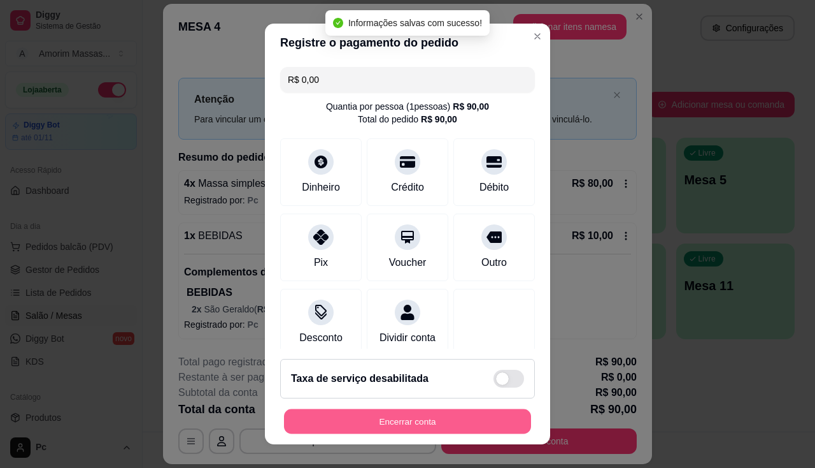
click at [391, 422] on button "Encerrar conta" at bounding box center [407, 421] width 247 height 25
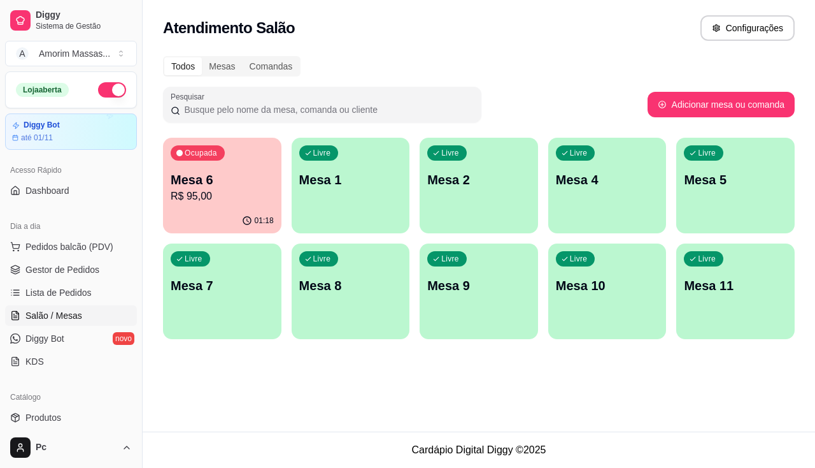
click at [215, 197] on p "R$ 95,00" at bounding box center [222, 196] width 103 height 15
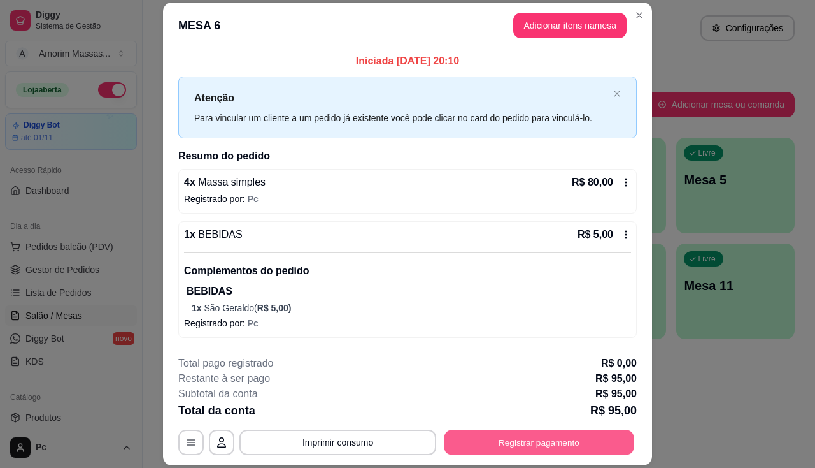
click at [541, 431] on button "Registrar pagamento" at bounding box center [540, 442] width 190 height 25
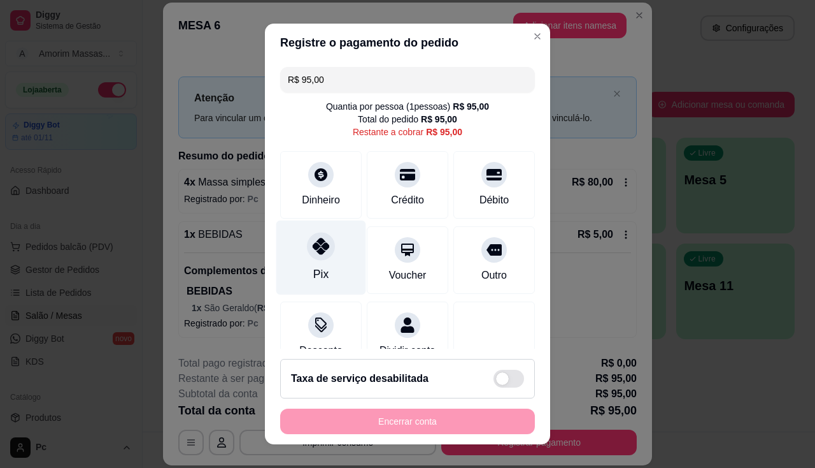
click at [293, 253] on div "Pix" at bounding box center [321, 257] width 90 height 75
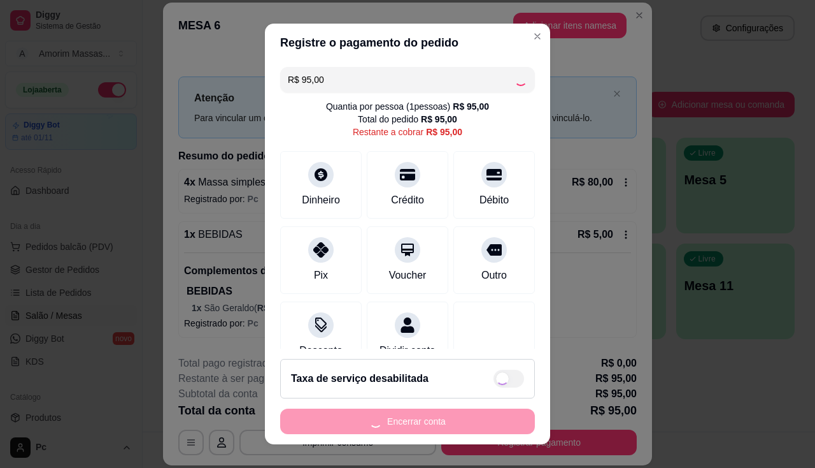
type input "R$ 0,00"
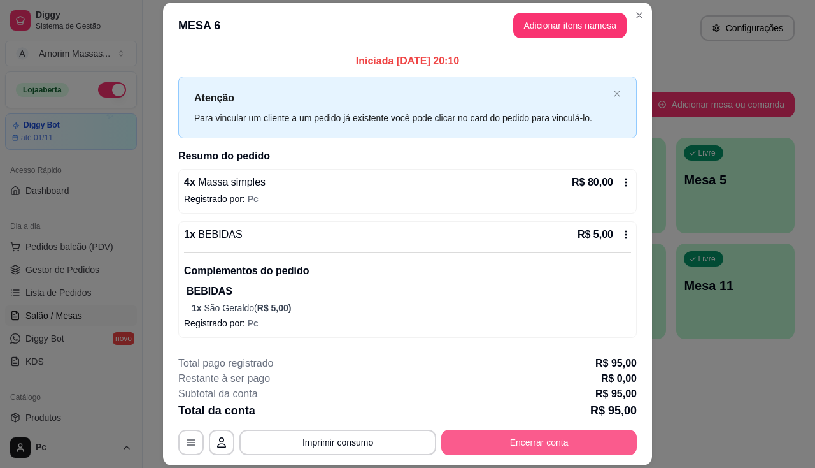
click at [496, 441] on button "Encerrar conta" at bounding box center [539, 441] width 196 height 25
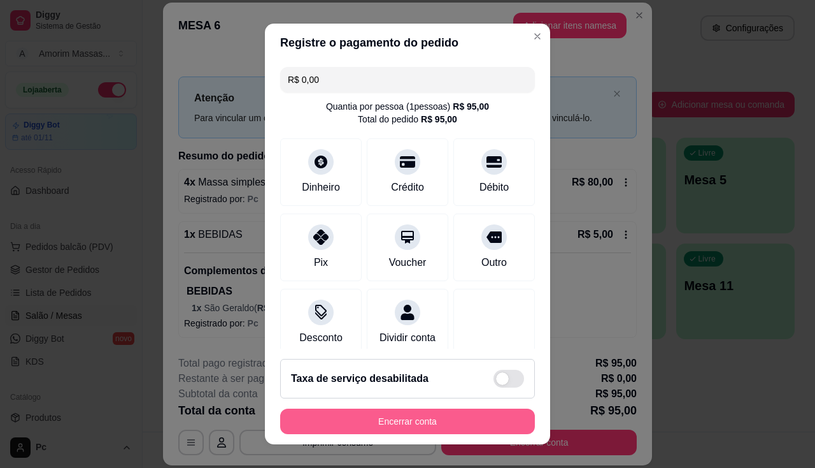
click at [325, 413] on button "Encerrar conta" at bounding box center [407, 420] width 255 height 25
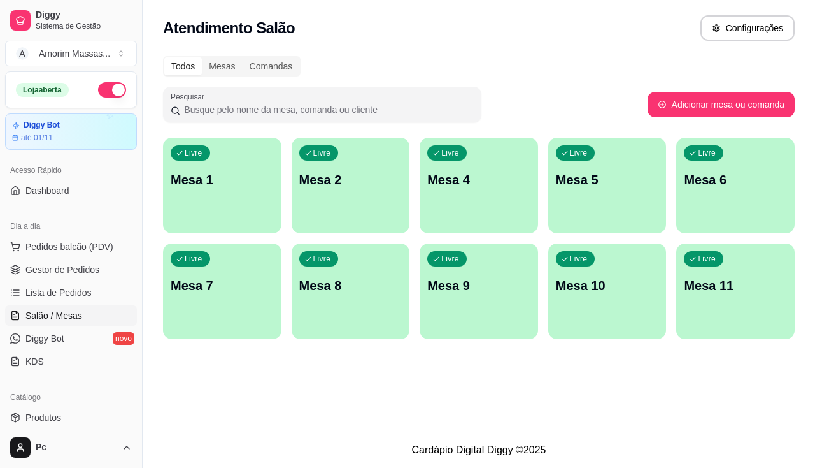
click at [252, 176] on p "Mesa 1" at bounding box center [222, 180] width 103 height 18
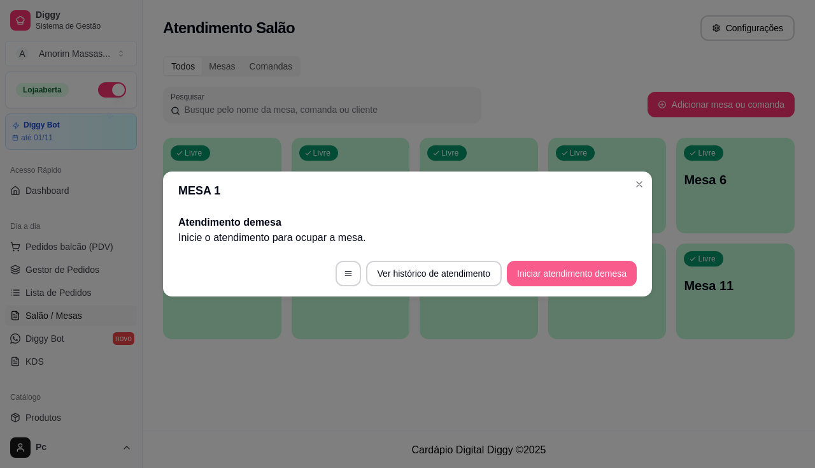
click at [543, 271] on button "Iniciar atendimento de mesa" at bounding box center [572, 273] width 130 height 25
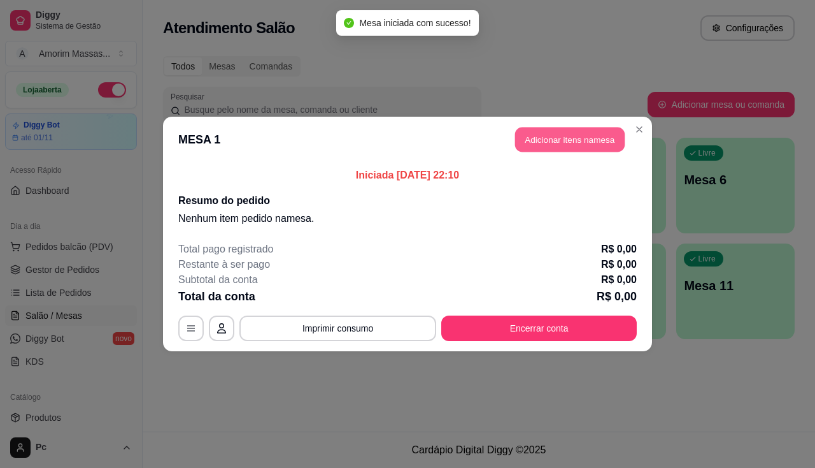
click at [564, 141] on button "Adicionar itens na mesa" at bounding box center [570, 139] width 110 height 25
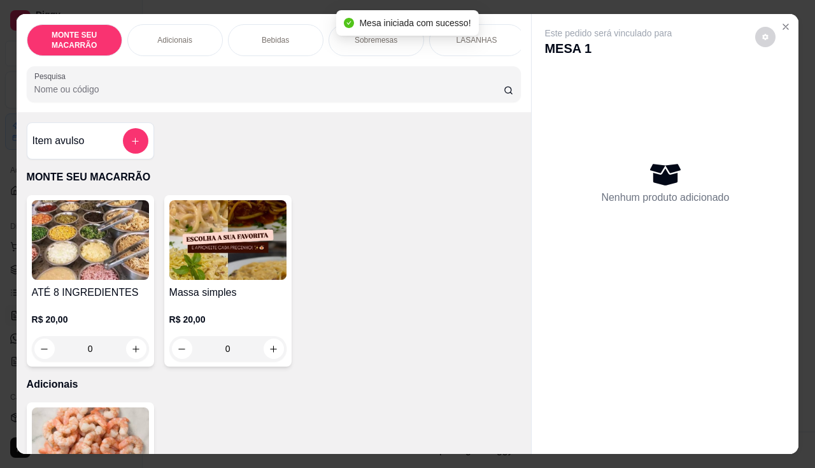
click at [230, 243] on img at bounding box center [227, 240] width 117 height 80
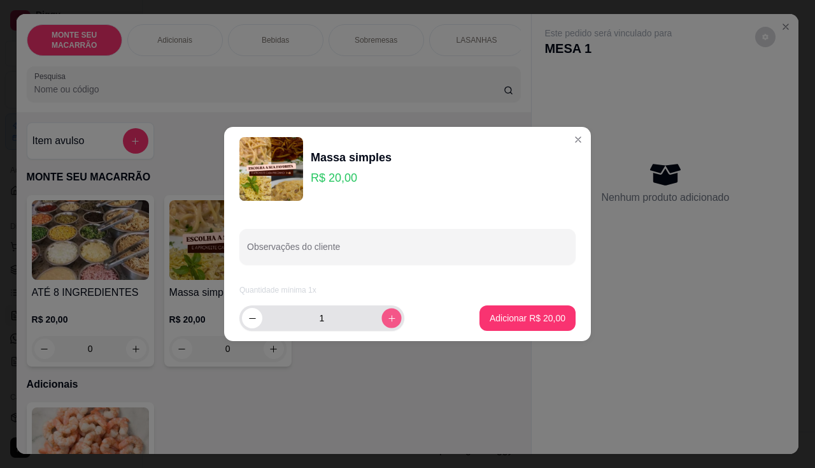
click at [387, 317] on icon "increase-product-quantity" at bounding box center [392, 318] width 10 height 10
type input "2"
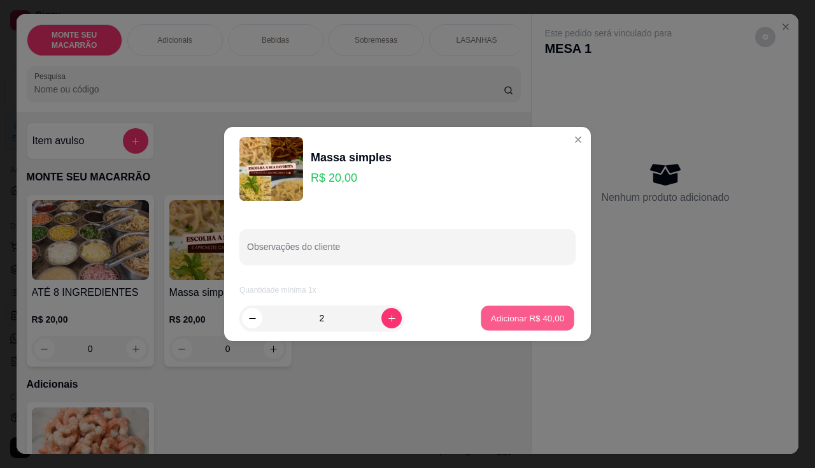
click at [531, 317] on p "Adicionar R$ 40,00" at bounding box center [528, 318] width 74 height 12
type input "2"
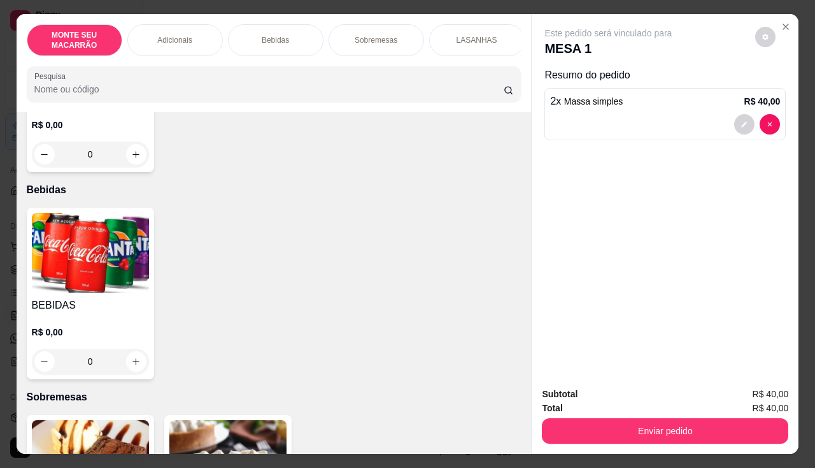
scroll to position [510, 0]
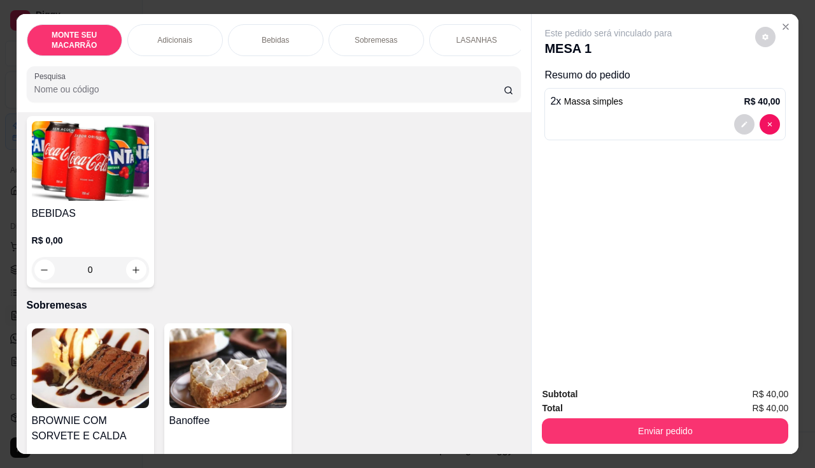
click at [111, 121] on img at bounding box center [90, 161] width 117 height 80
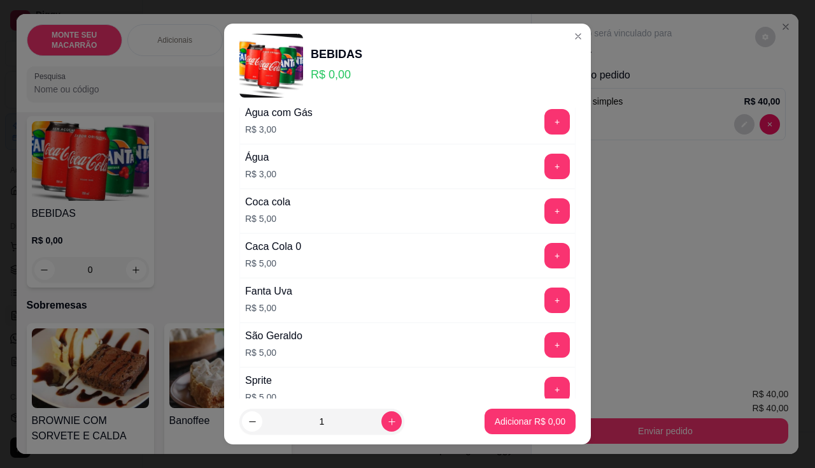
scroll to position [64, 0]
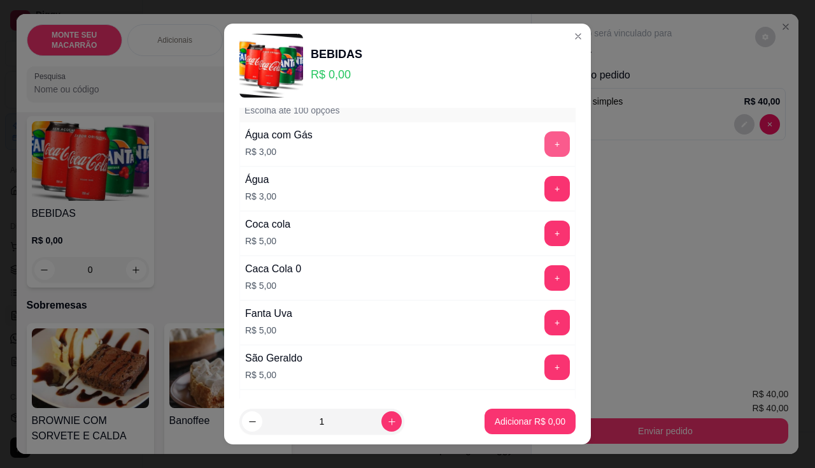
click at [545, 145] on button "+" at bounding box center [557, 143] width 25 height 25
click at [512, 431] on button "Adicionar R$ 3,00" at bounding box center [530, 420] width 91 height 25
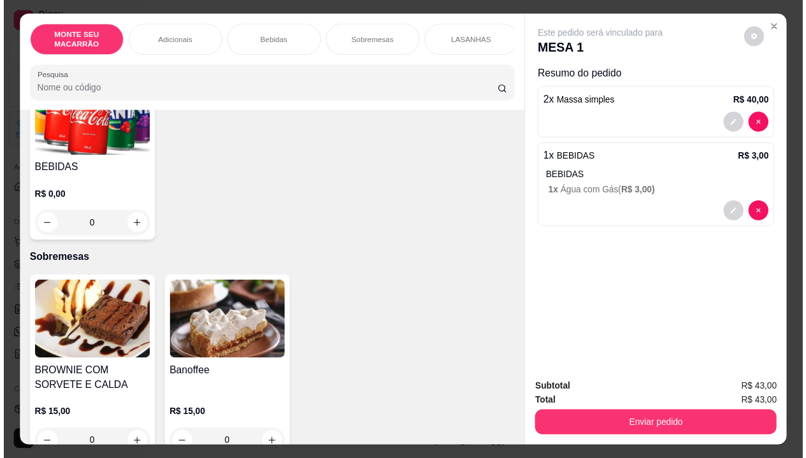
scroll to position [573, 0]
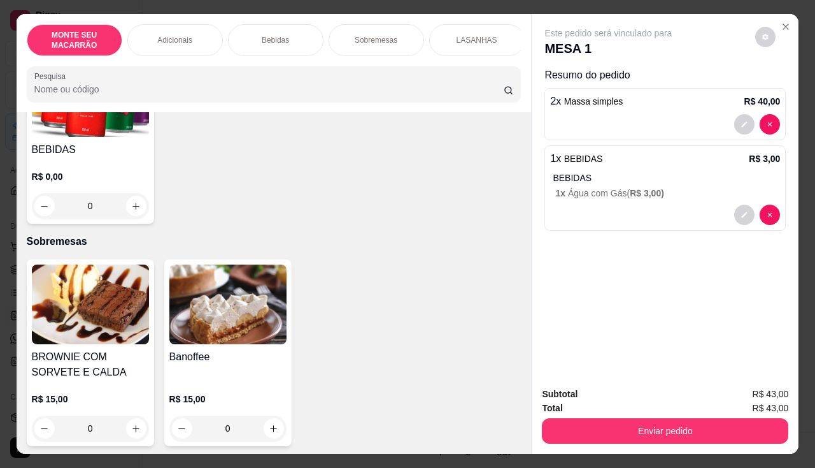
click at [226, 289] on img at bounding box center [227, 304] width 117 height 80
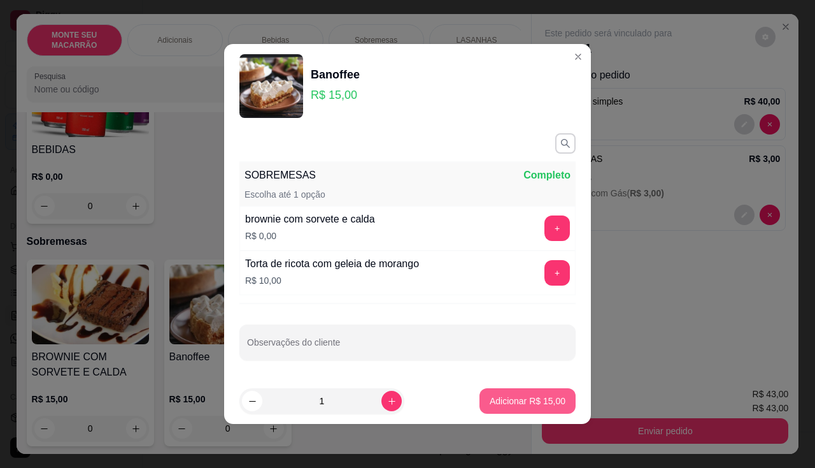
click at [486, 391] on button "Adicionar R$ 15,00" at bounding box center [528, 400] width 96 height 25
type input "1"
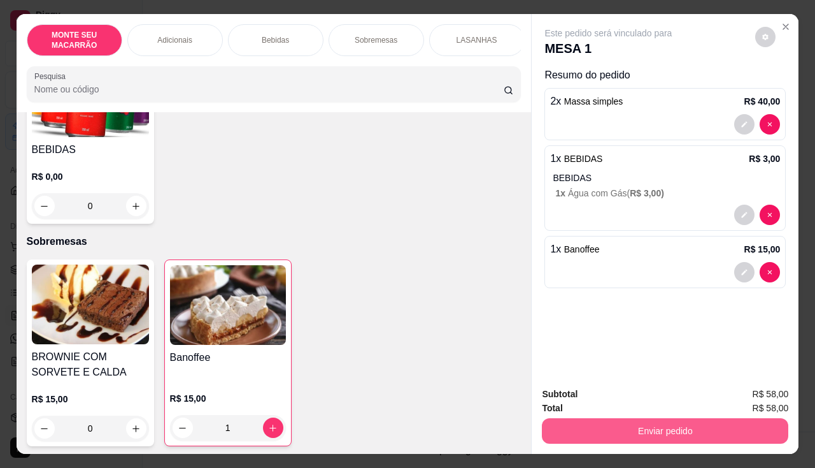
click at [639, 420] on button "Enviar pedido" at bounding box center [665, 430] width 247 height 25
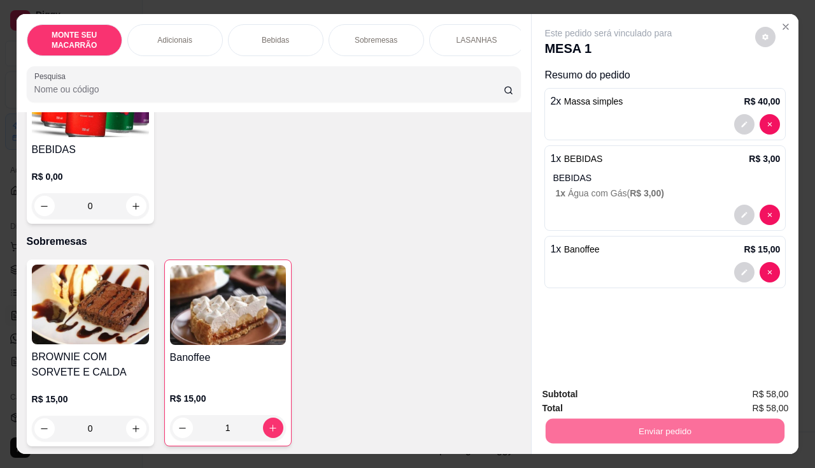
click at [745, 389] on button "Enviar pedido" at bounding box center [756, 394] width 70 height 24
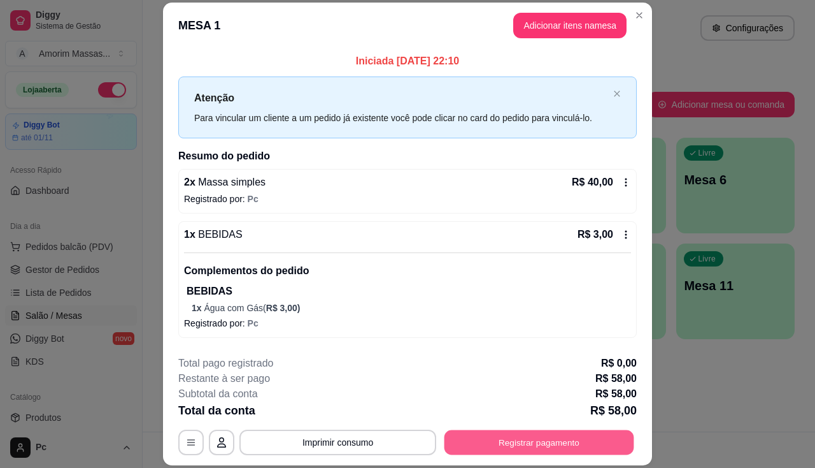
click at [478, 435] on button "Registrar pagamento" at bounding box center [540, 442] width 190 height 25
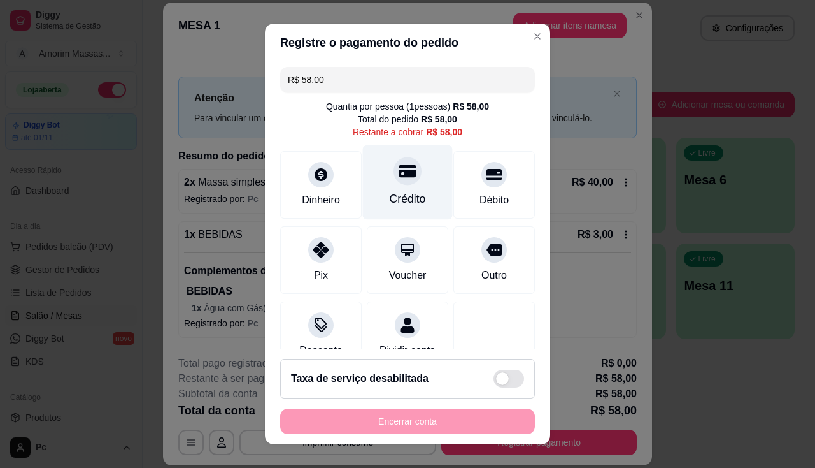
click at [398, 182] on div at bounding box center [408, 171] width 28 height 28
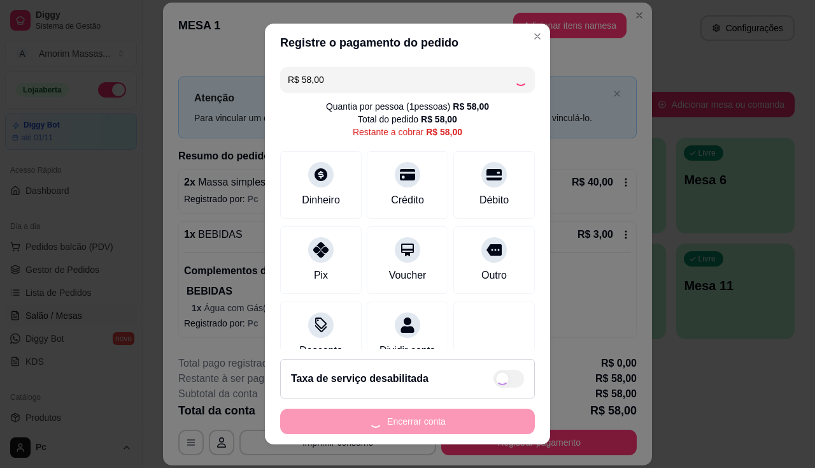
type input "R$ 0,00"
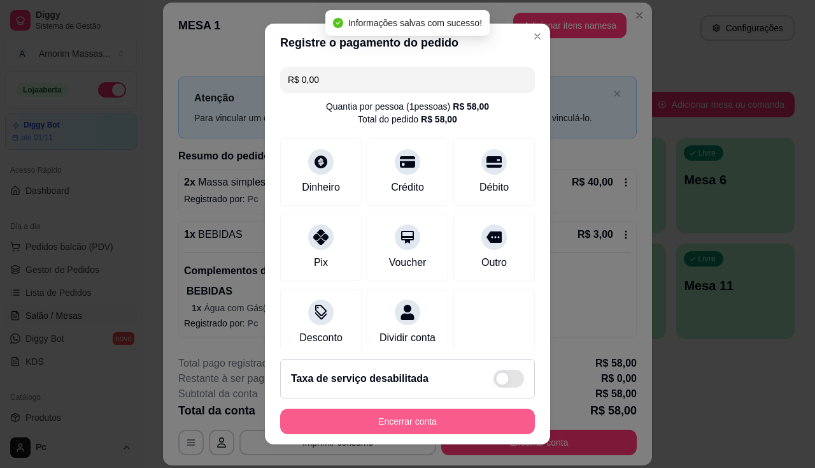
click at [416, 418] on button "Encerrar conta" at bounding box center [407, 420] width 255 height 25
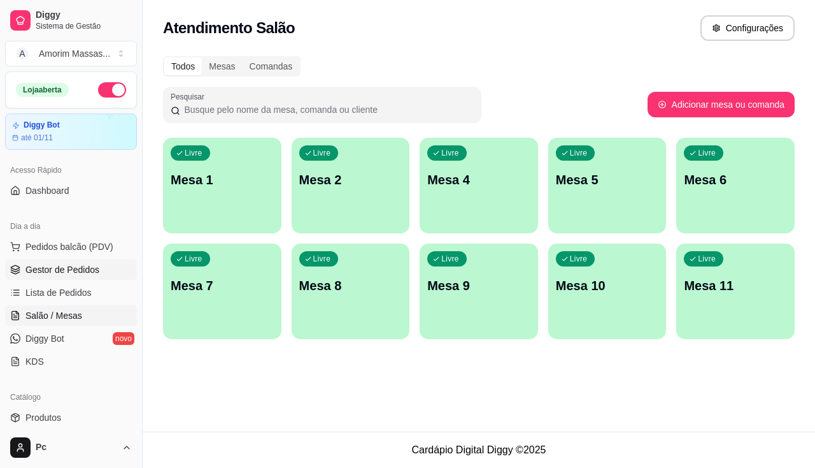
click at [87, 268] on span "Gestor de Pedidos" at bounding box center [62, 269] width 74 height 13
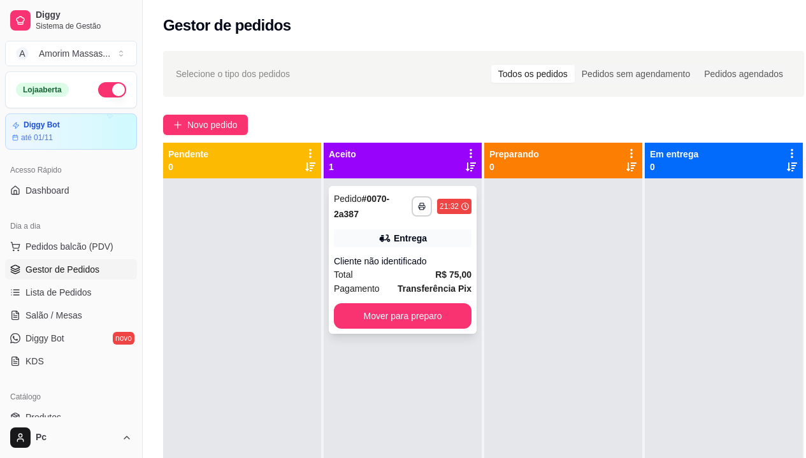
click at [404, 257] on div "Cliente não identificado" at bounding box center [403, 261] width 138 height 13
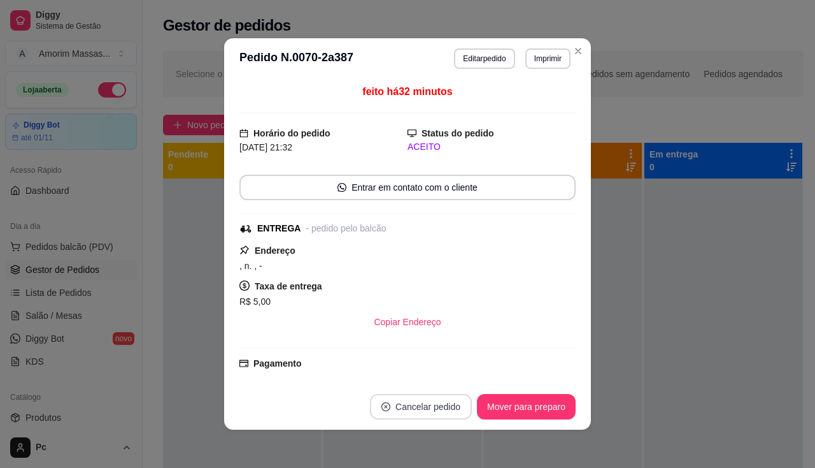
click at [401, 405] on button "Cancelar pedido" at bounding box center [421, 406] width 102 height 25
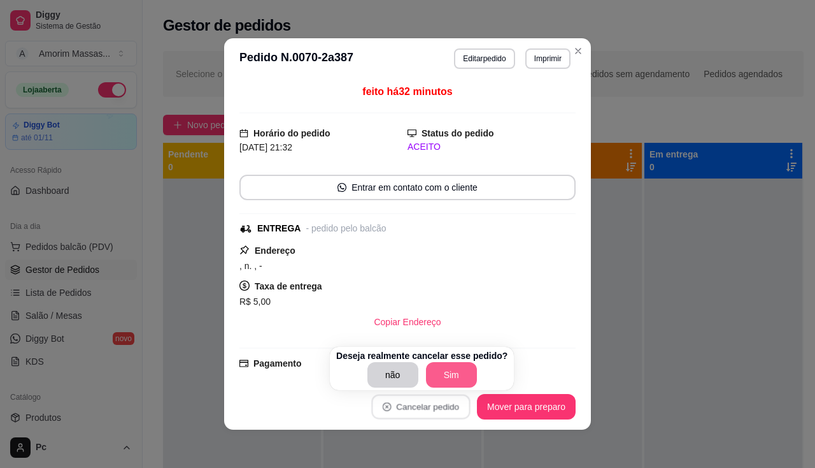
click at [450, 369] on button "Sim" at bounding box center [451, 374] width 51 height 25
